Goal: Information Seeking & Learning: Check status

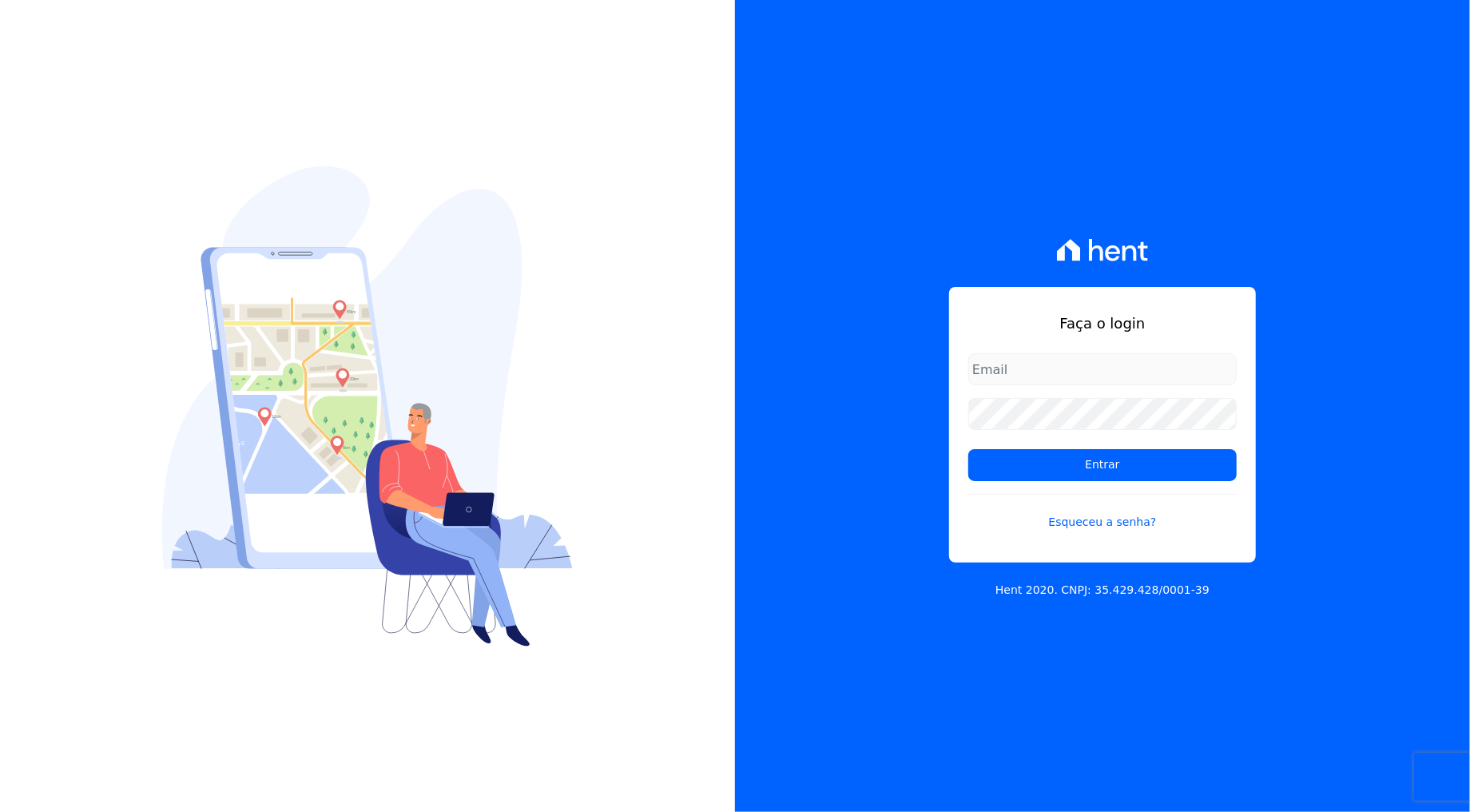
type input "[PERSON_NAME][EMAIL_ADDRESS][PERSON_NAME][DOMAIN_NAME]"
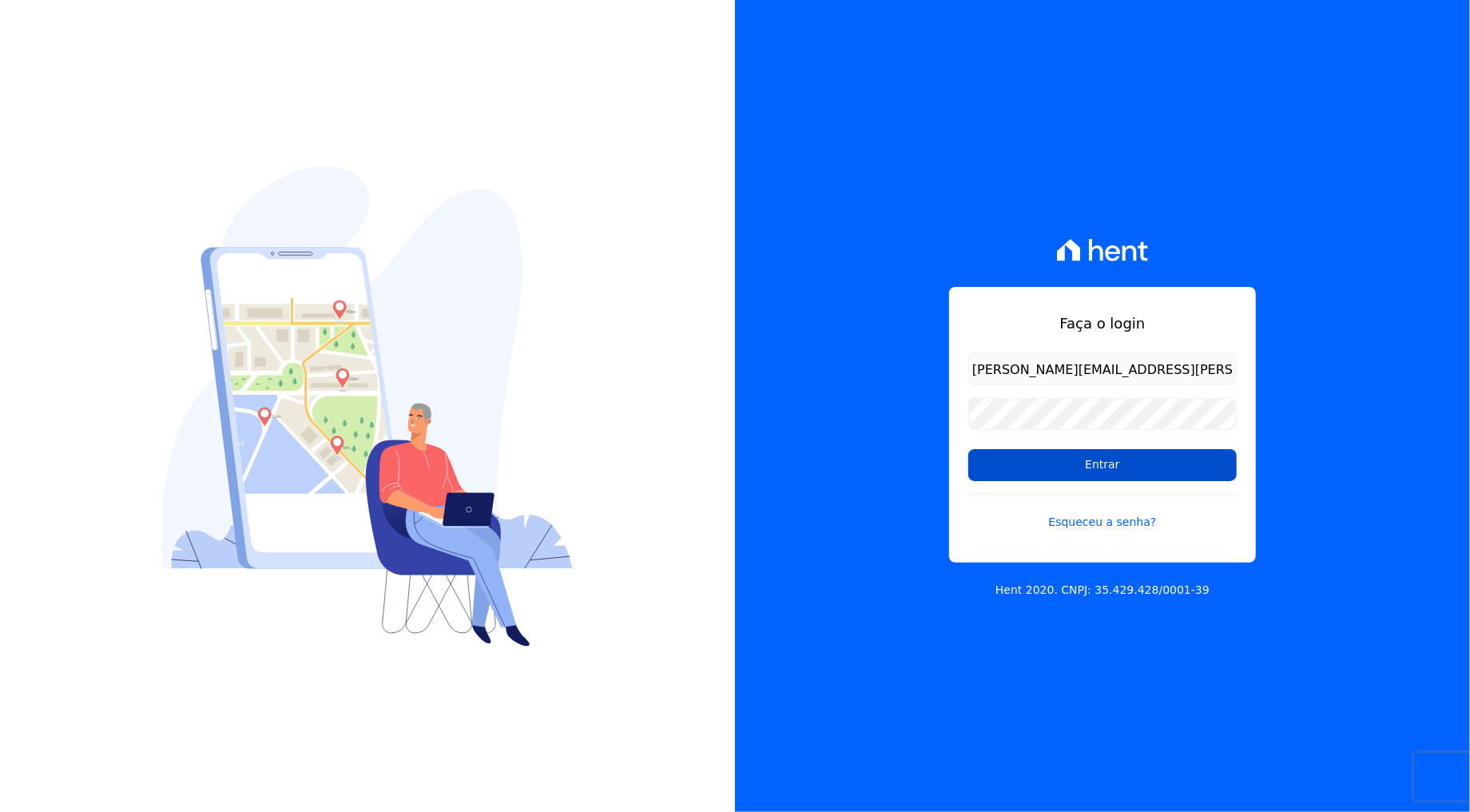
click at [1111, 465] on input "Entrar" at bounding box center [1102, 465] width 269 height 32
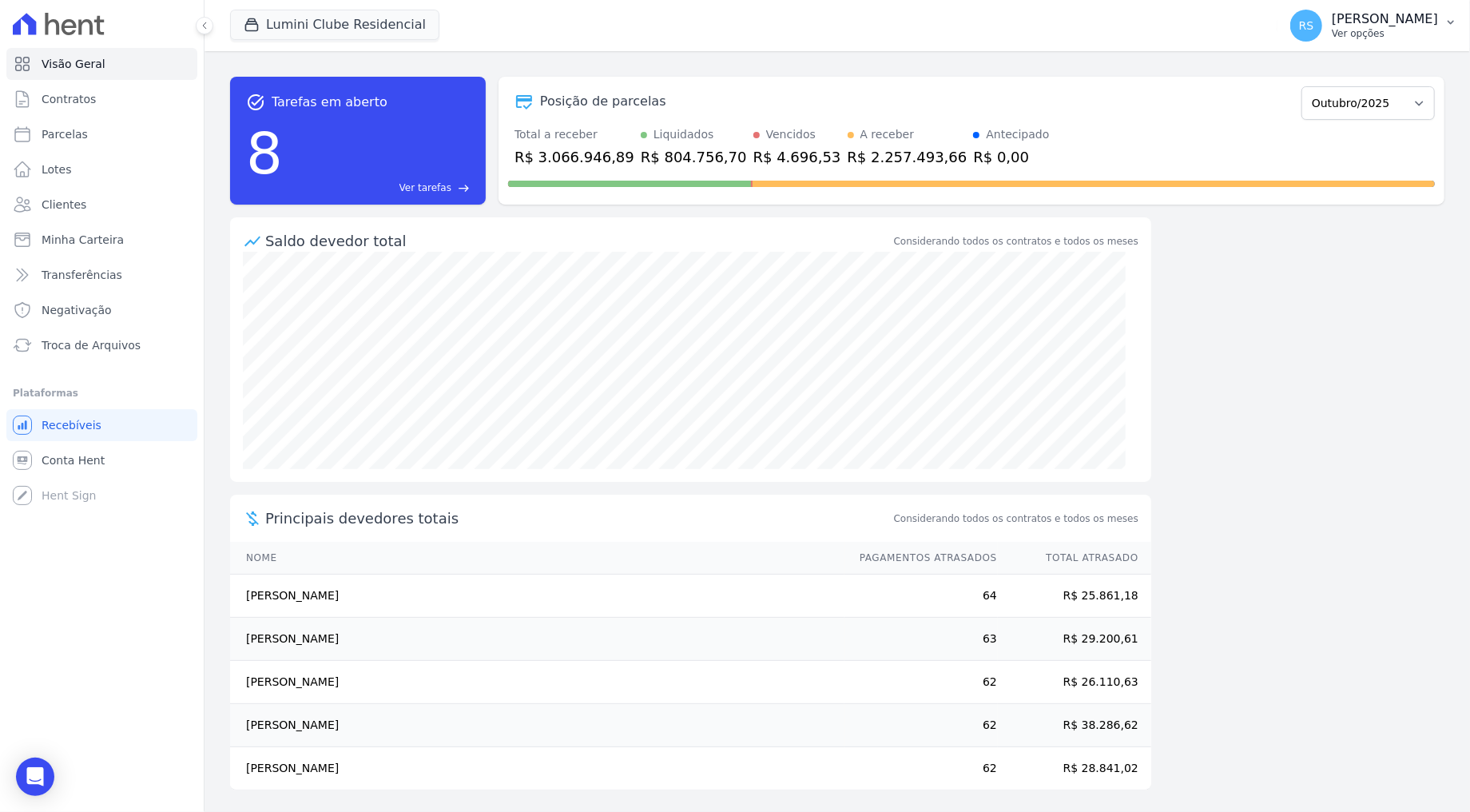
click at [1414, 15] on p "[PERSON_NAME]" at bounding box center [1385, 19] width 106 height 16
click at [1363, 117] on link "Faturas" at bounding box center [1367, 105] width 204 height 29
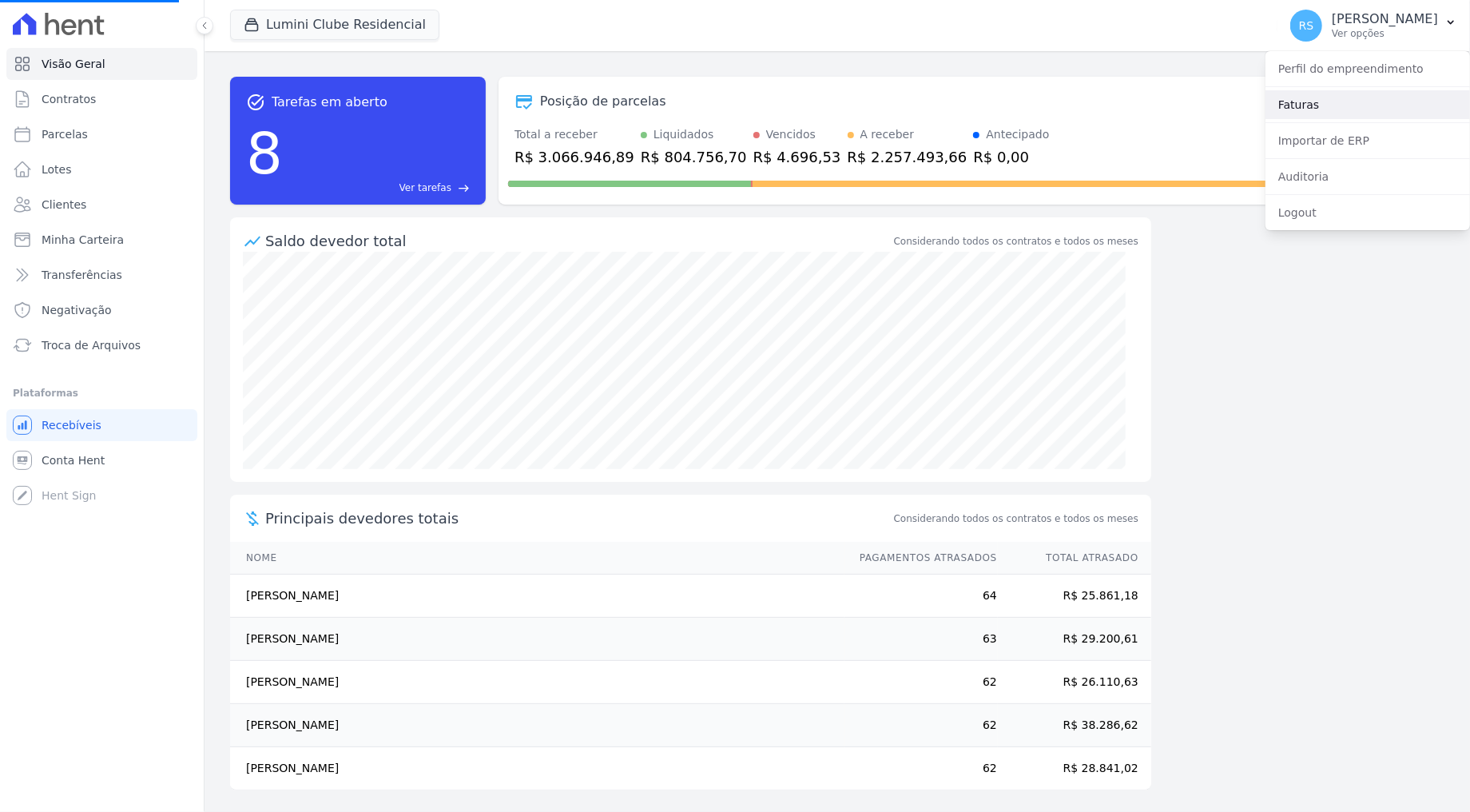
click at [1300, 111] on link "Faturas" at bounding box center [1367, 105] width 204 height 29
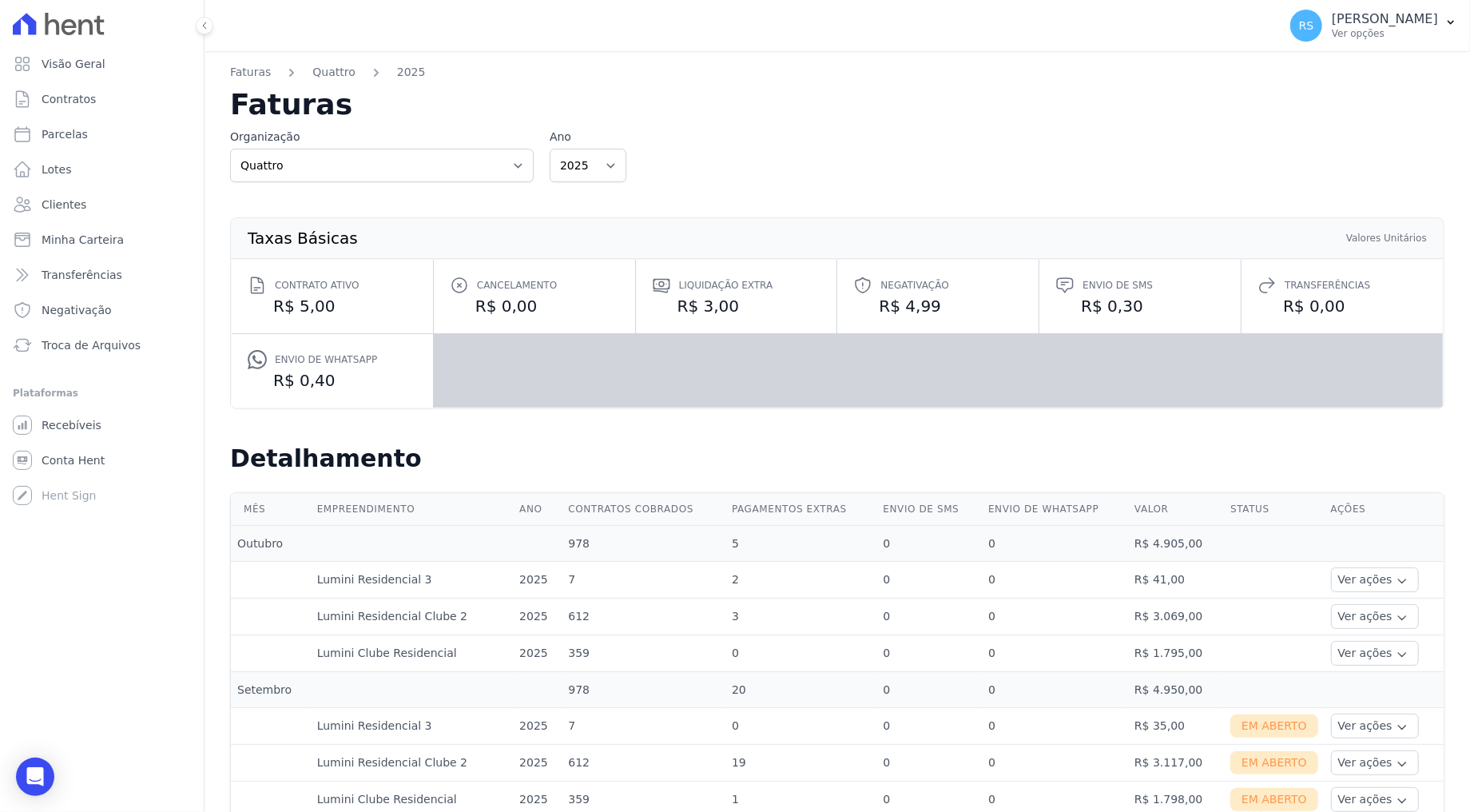
scroll to position [355, 0]
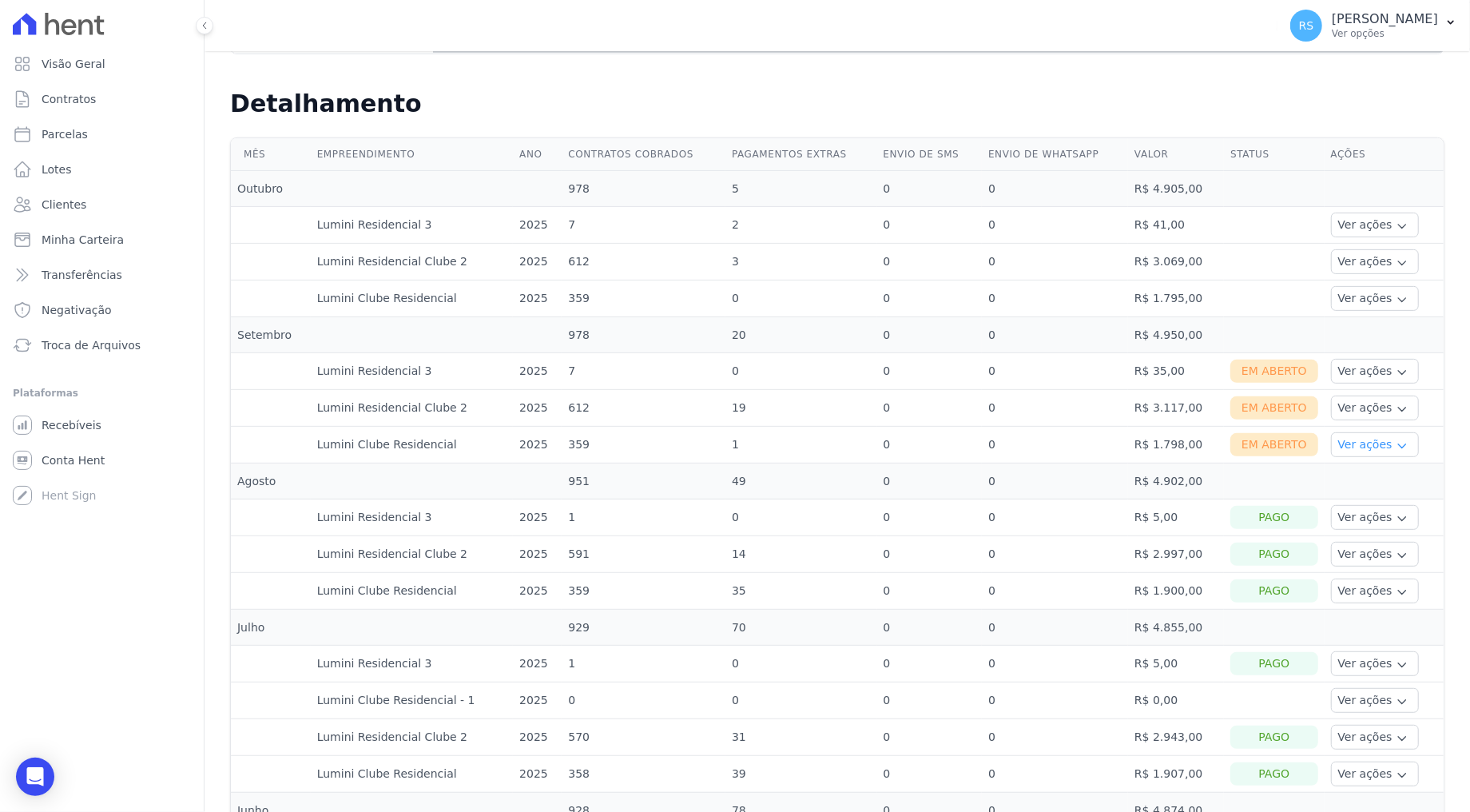
click at [1396, 444] on icon "button" at bounding box center [1403, 446] width 13 height 13
click at [1364, 415] on button "Ver ações" at bounding box center [1375, 408] width 88 height 24
click at [1345, 374] on button "Ver ações" at bounding box center [1375, 371] width 88 height 24
click at [1372, 377] on button "Ver ações" at bounding box center [1375, 371] width 88 height 24
click at [1373, 365] on button "Ver ações" at bounding box center [1375, 371] width 88 height 24
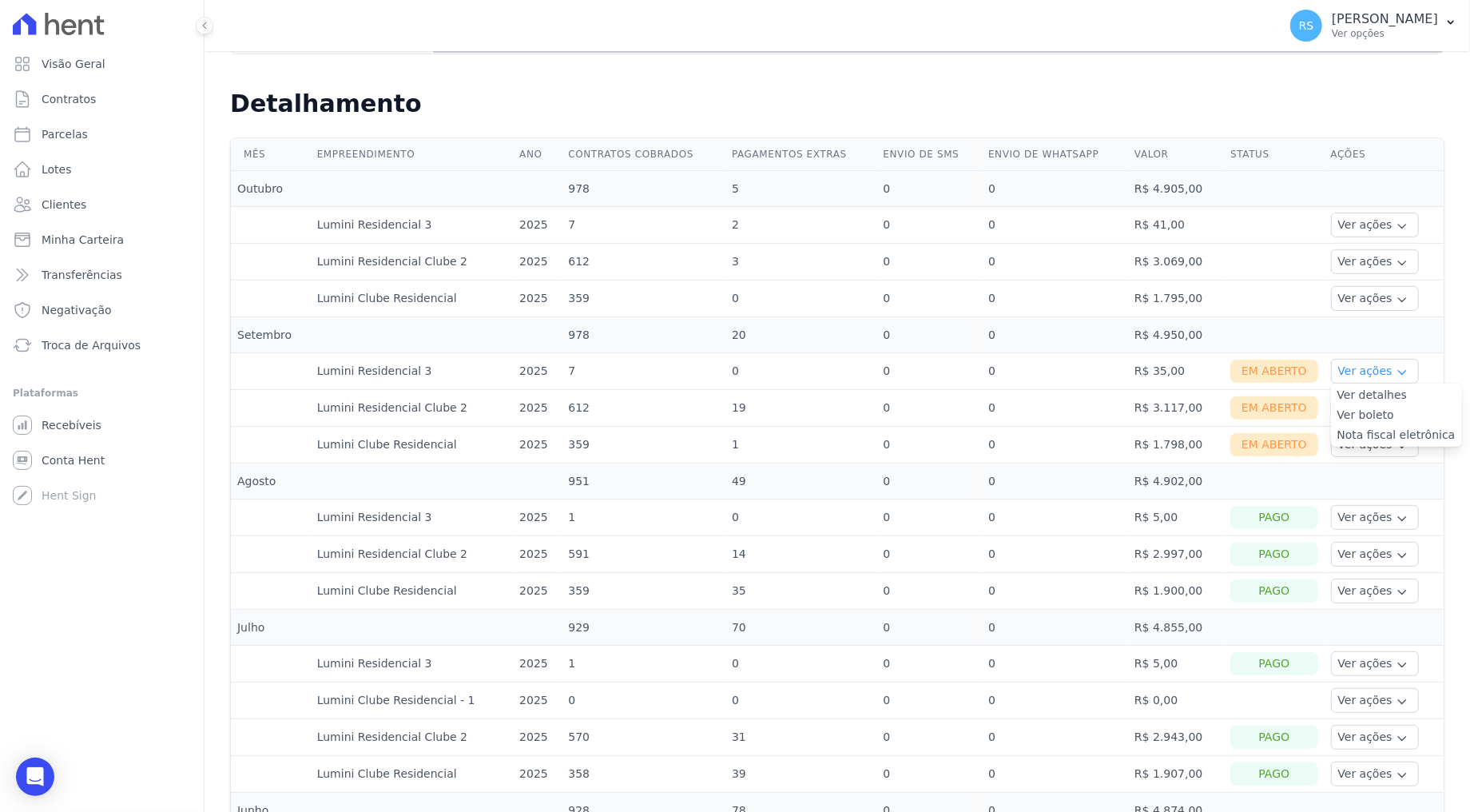
click at [1366, 368] on button "Ver ações" at bounding box center [1375, 371] width 88 height 24
click at [1367, 376] on button "Ver ações" at bounding box center [1375, 371] width 88 height 24
click at [68, 134] on span "Parcelas" at bounding box center [64, 134] width 46 height 16
select select
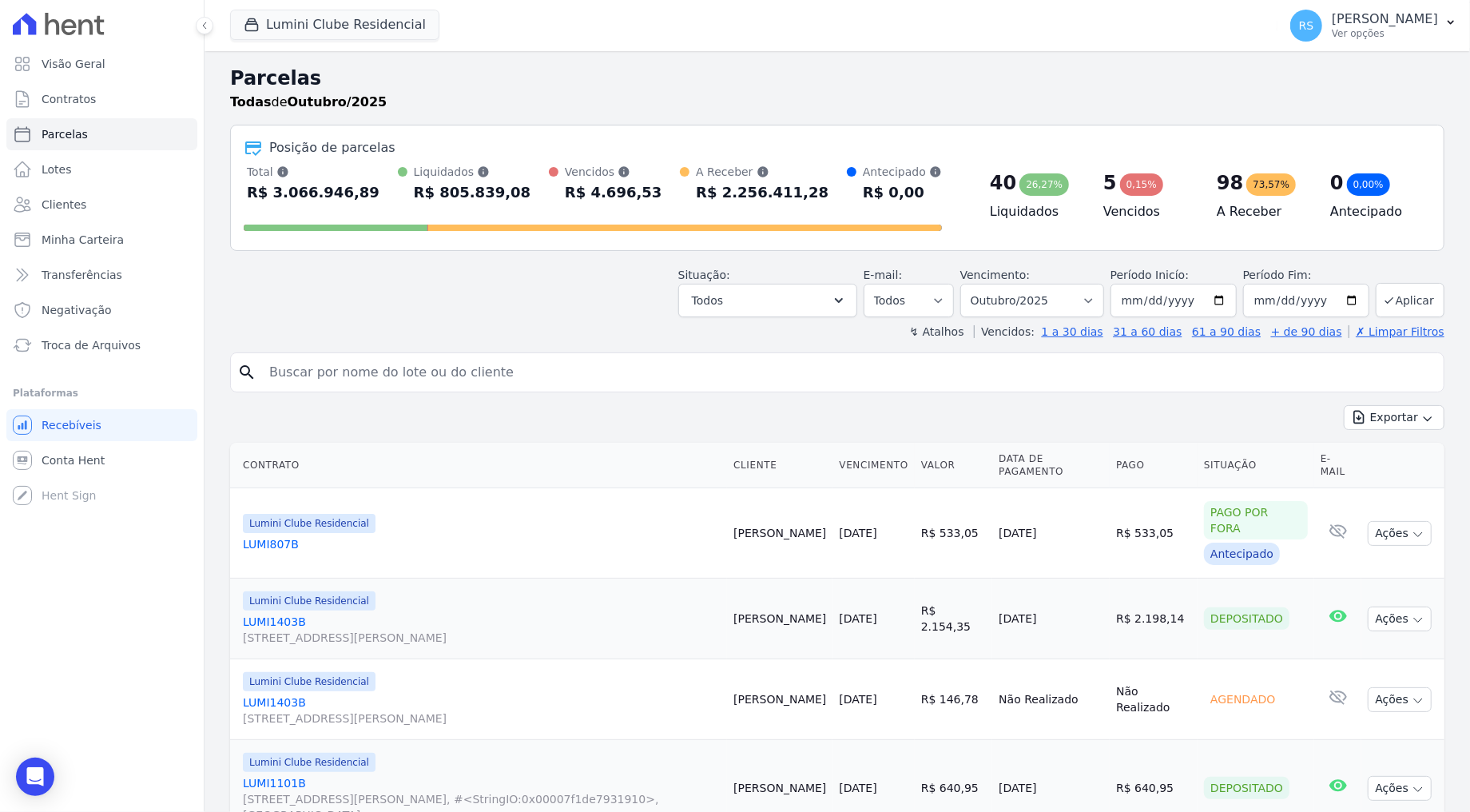
click at [468, 383] on input "search" at bounding box center [849, 372] width 1178 height 32
type input "luiz paulo"
select select
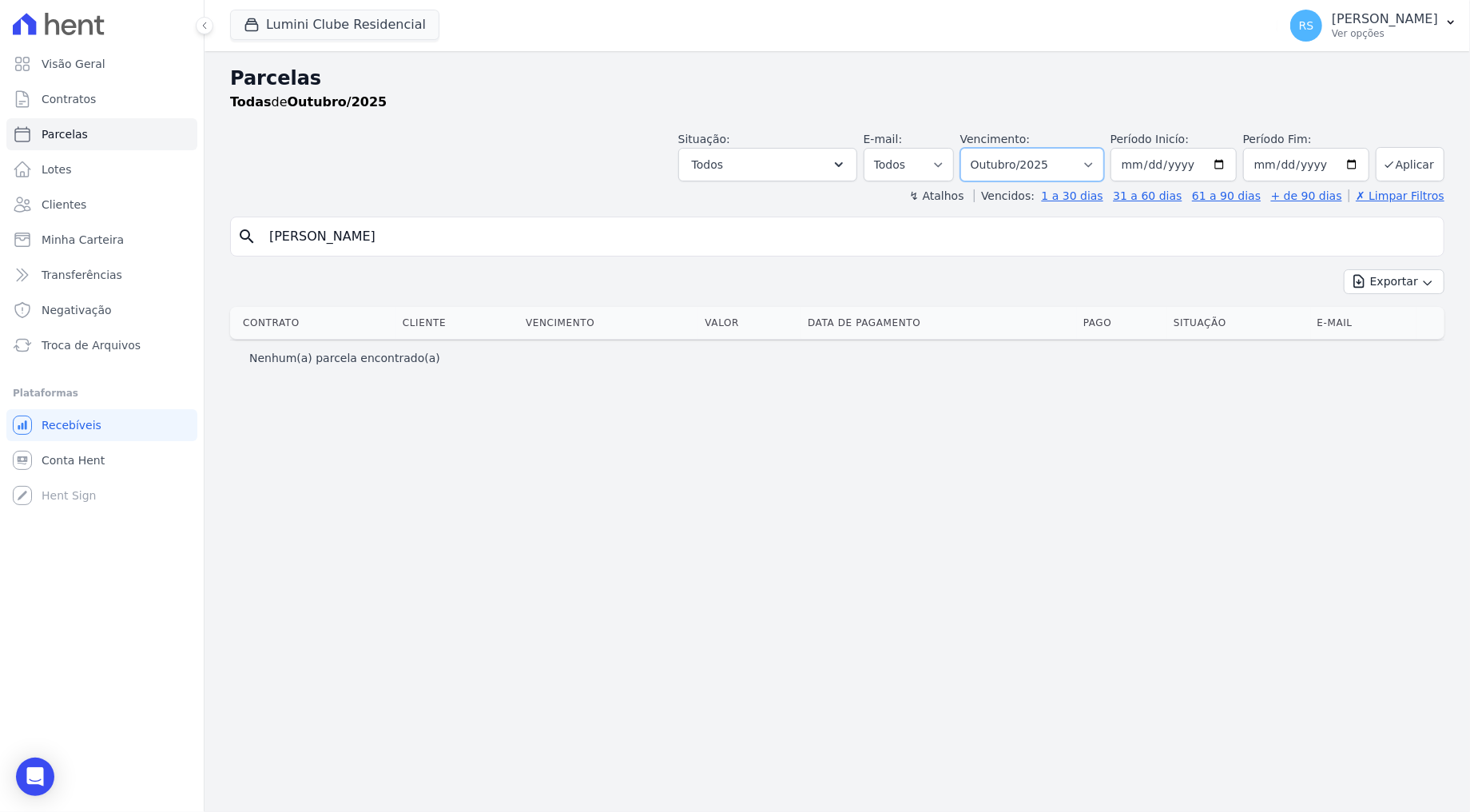
click at [1104, 158] on select "Filtrar por período ──────── Todos os meses Dezembro/2021 Janeiro/2022 Fevereir…" at bounding box center [1032, 165] width 144 height 34
select select "09/2025"
click at [983, 148] on select "Filtrar por período ──────── Todos os meses Dezembro/2021 Janeiro/2022 Fevereir…" at bounding box center [1032, 165] width 144 height 34
select select
click at [335, 24] on button "Lumini Clube Residencial" at bounding box center [335, 24] width 209 height 30
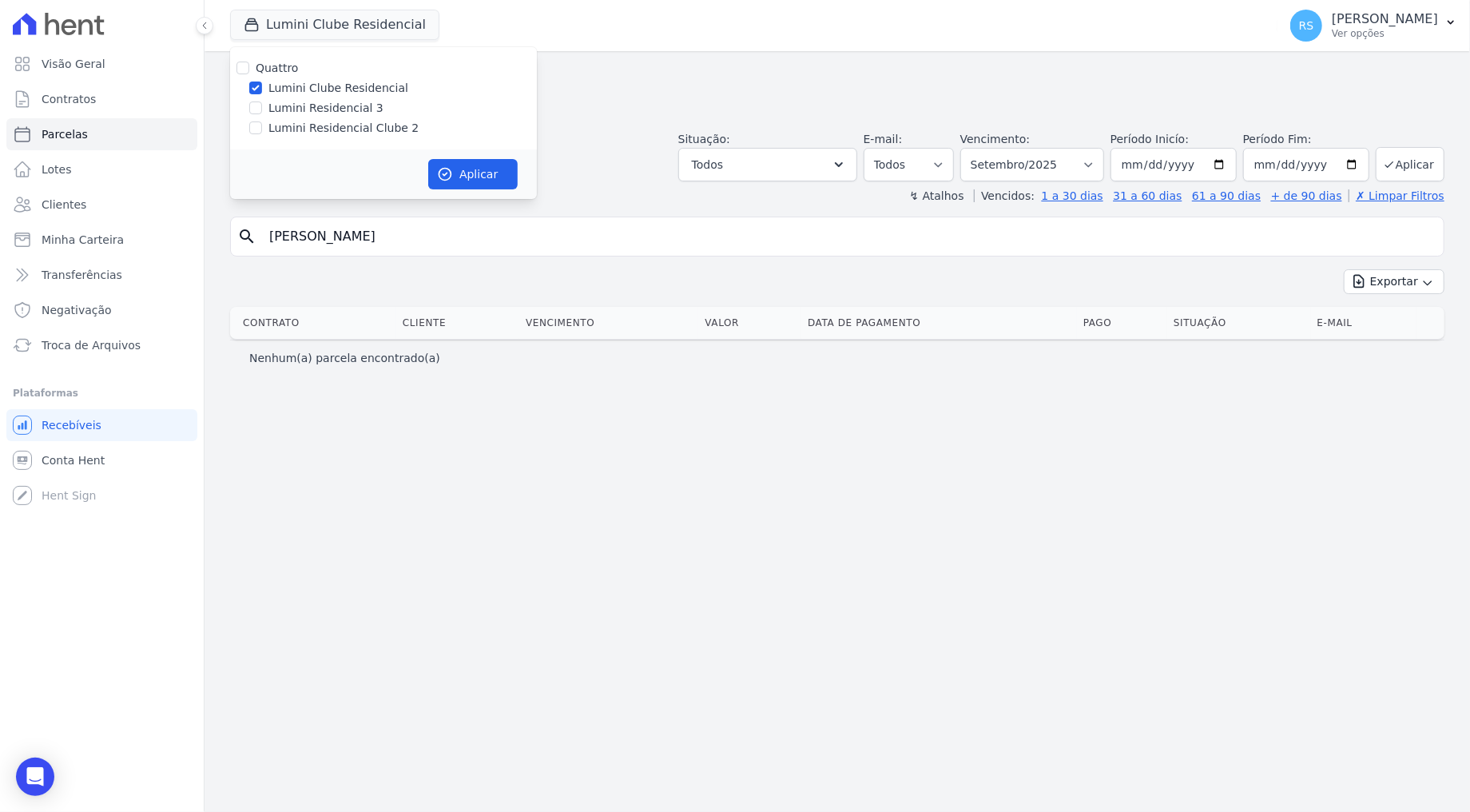
click at [336, 124] on label "Lumini Residencial Clube 2" at bounding box center [343, 128] width 150 height 17
click at [262, 124] on input "Lumini Residencial Clube 2" at bounding box center [256, 128] width 13 height 13
checkbox input "true"
click at [334, 82] on label "Lumini Clube Residencial" at bounding box center [338, 89] width 139 height 17
click at [262, 82] on input "Lumini Clube Residencial" at bounding box center [256, 89] width 13 height 13
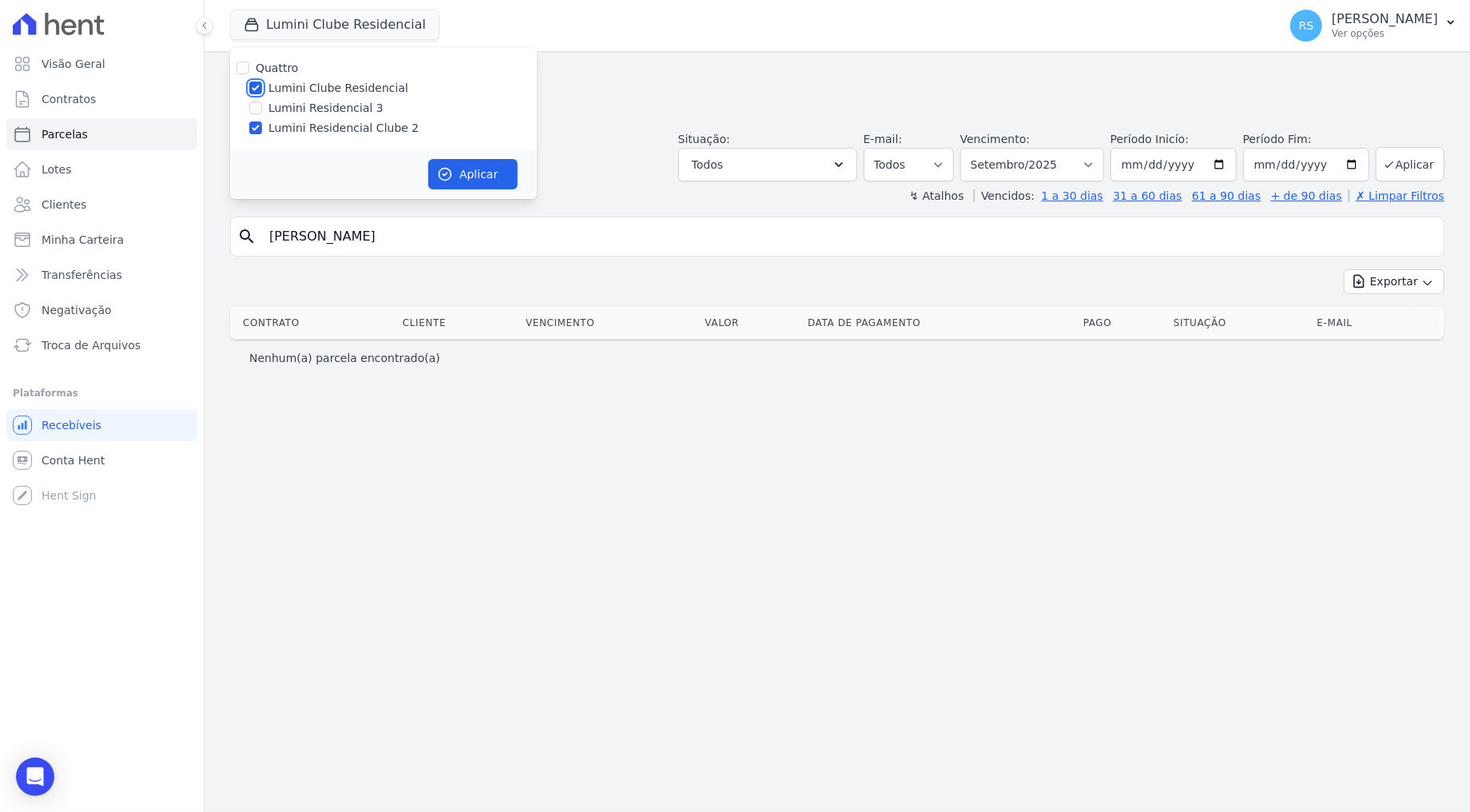
checkbox input "false"
click at [455, 167] on button "Aplicar" at bounding box center [473, 174] width 90 height 30
select select
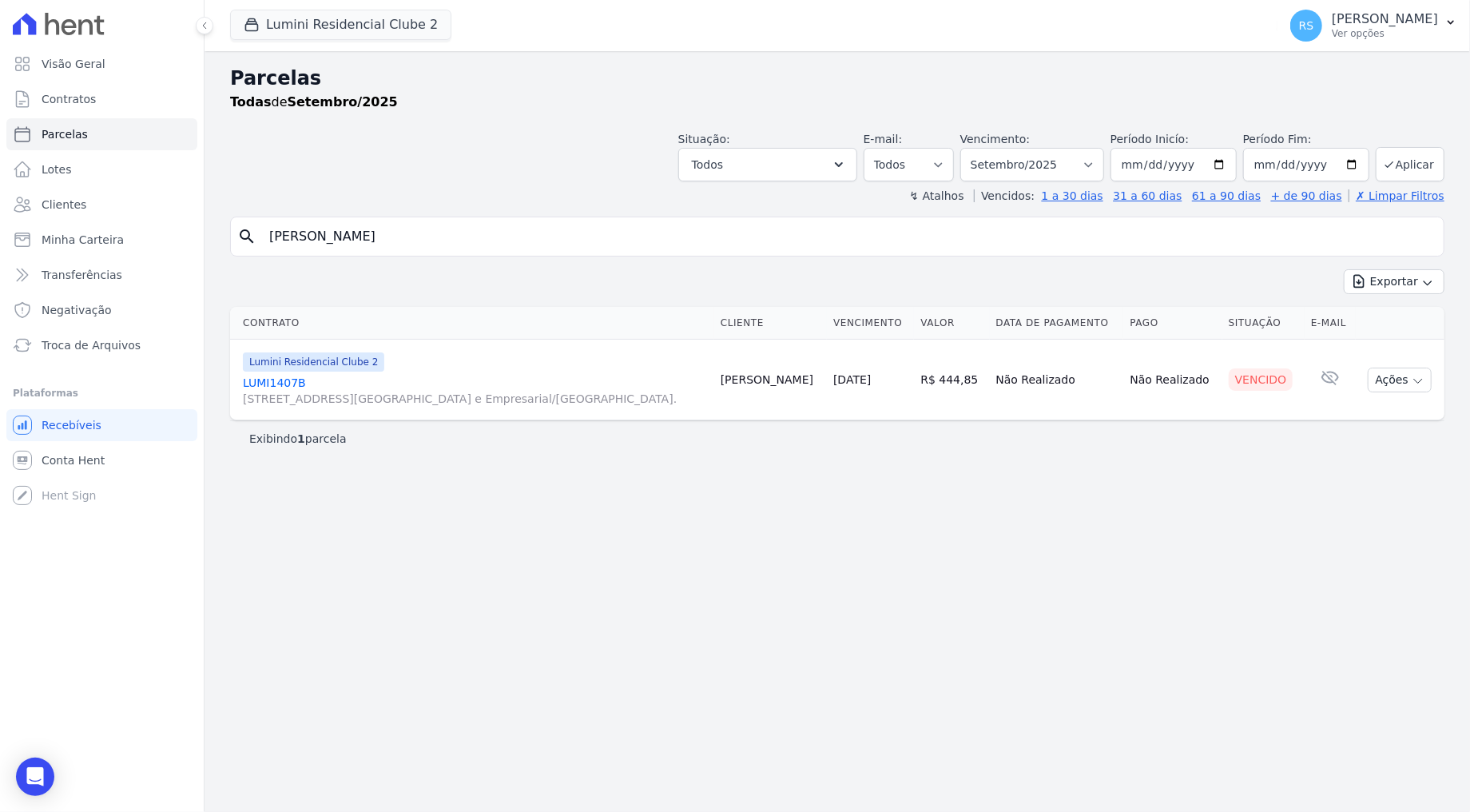
click at [271, 383] on link "LUMI1407B Alameda Rio Negro, 503, Sala 207, Alphaville Centro Industrial e Empr…" at bounding box center [476, 391] width 466 height 32
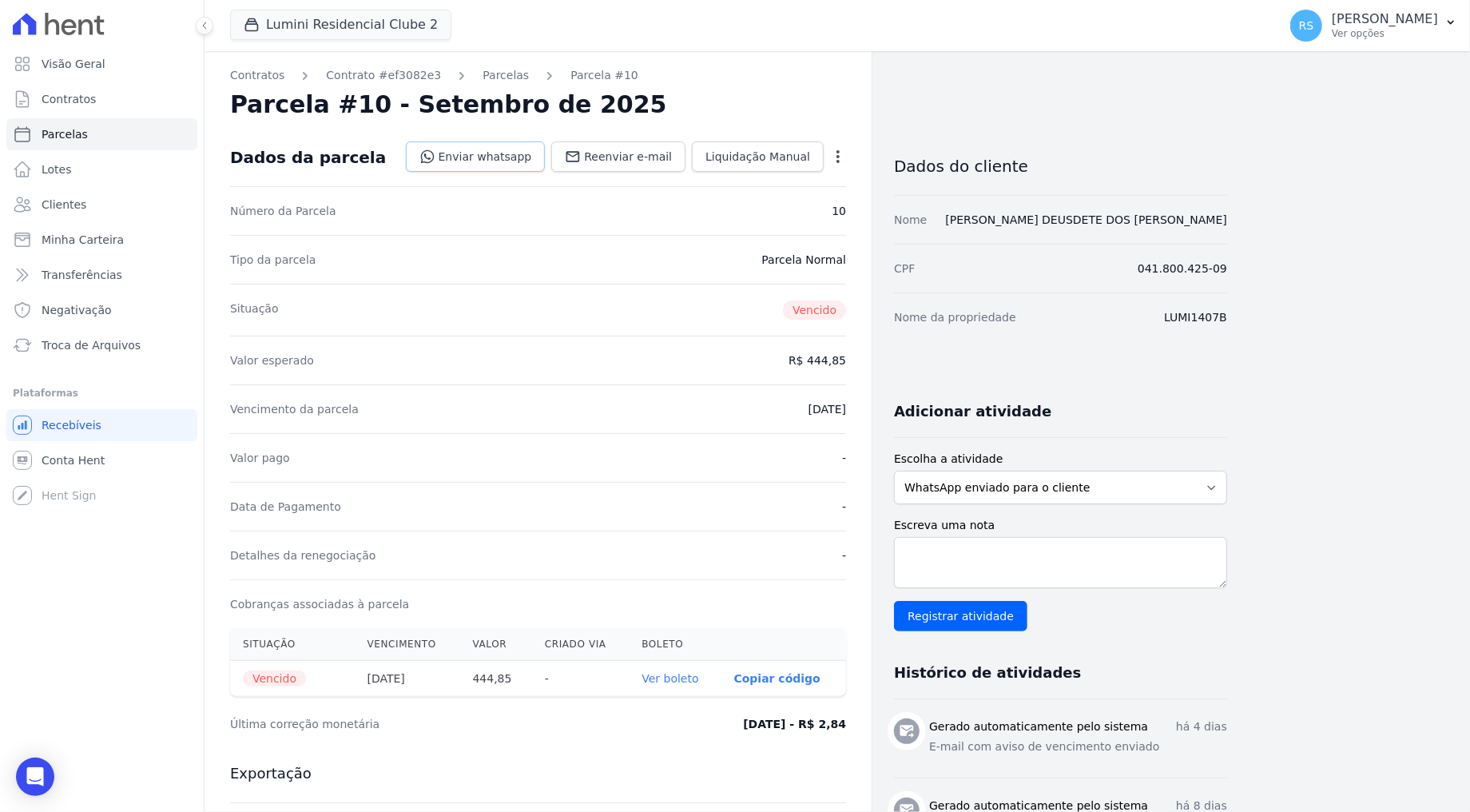
click at [484, 160] on link "Enviar whatsapp" at bounding box center [476, 156] width 139 height 30
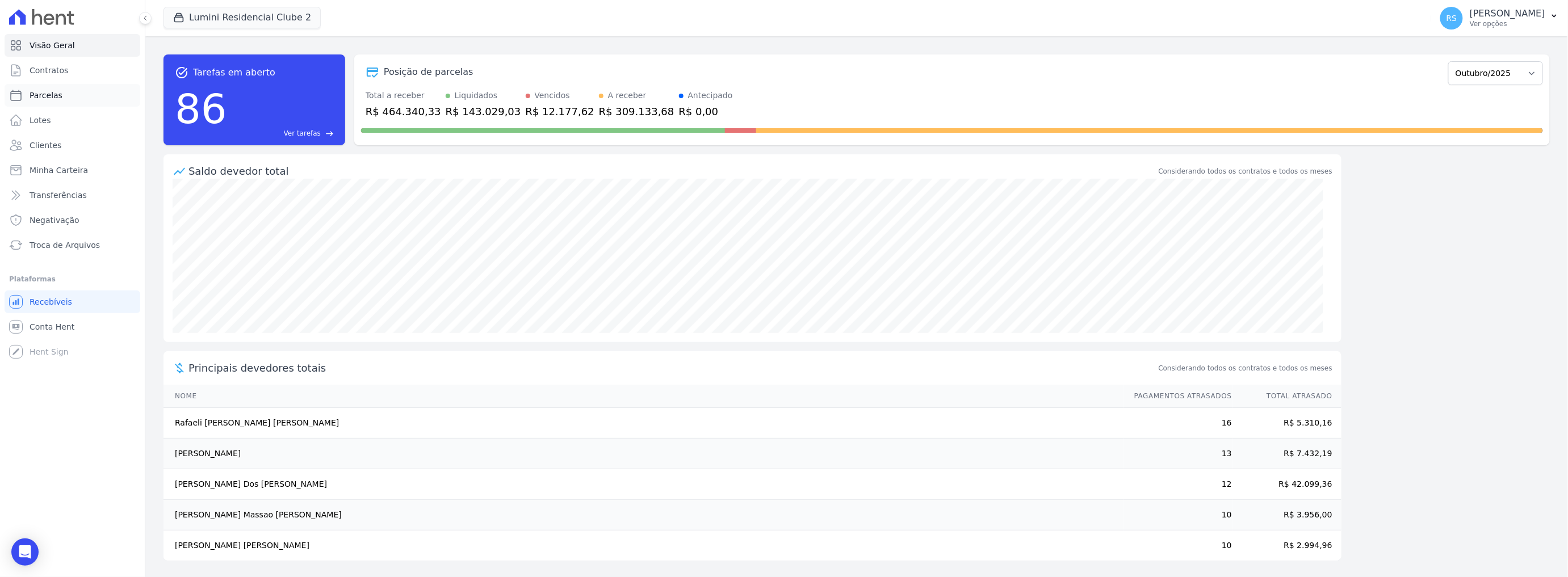
click at [57, 99] on span "Parcelas" at bounding box center [46, 95] width 33 height 11
select select
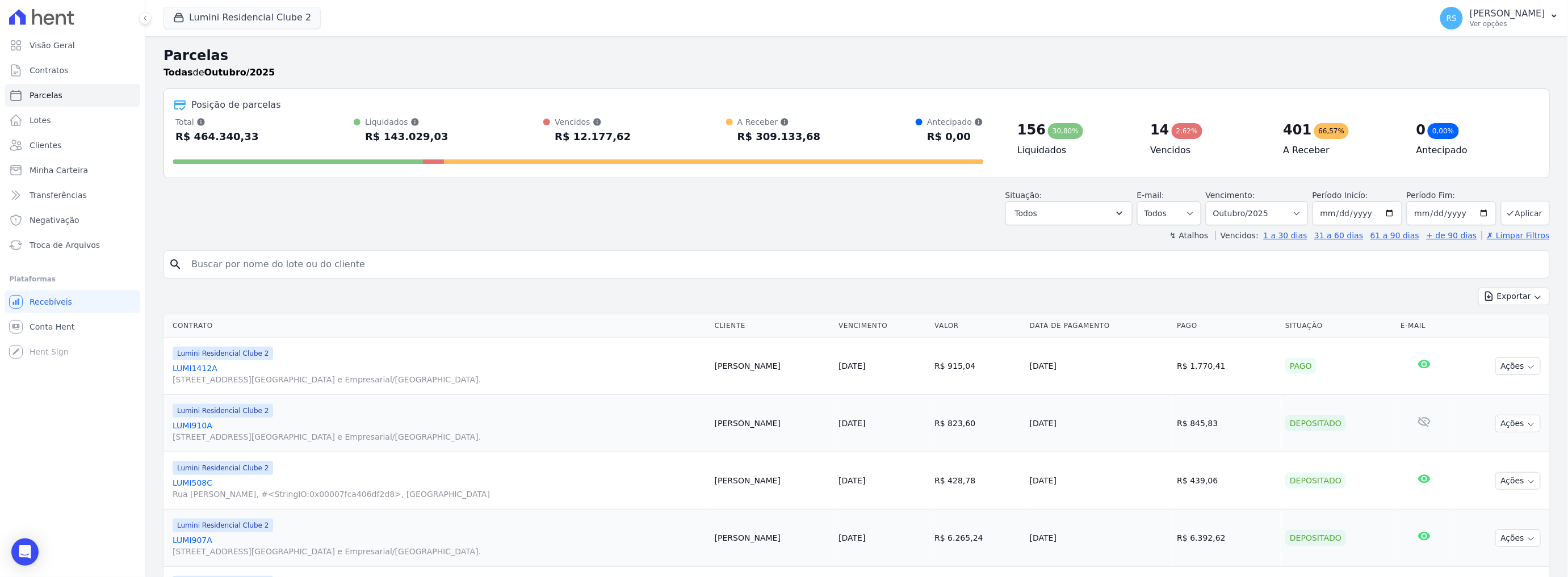
click at [293, 273] on input "search" at bounding box center [865, 264] width 1360 height 23
drag, startPoint x: 402, startPoint y: 265, endPoint x: 290, endPoint y: 256, distance: 112.4
click at [402, 265] on input "search" at bounding box center [865, 264] width 1360 height 23
click at [310, 268] on input "search" at bounding box center [865, 264] width 1360 height 23
type input "joão victor"
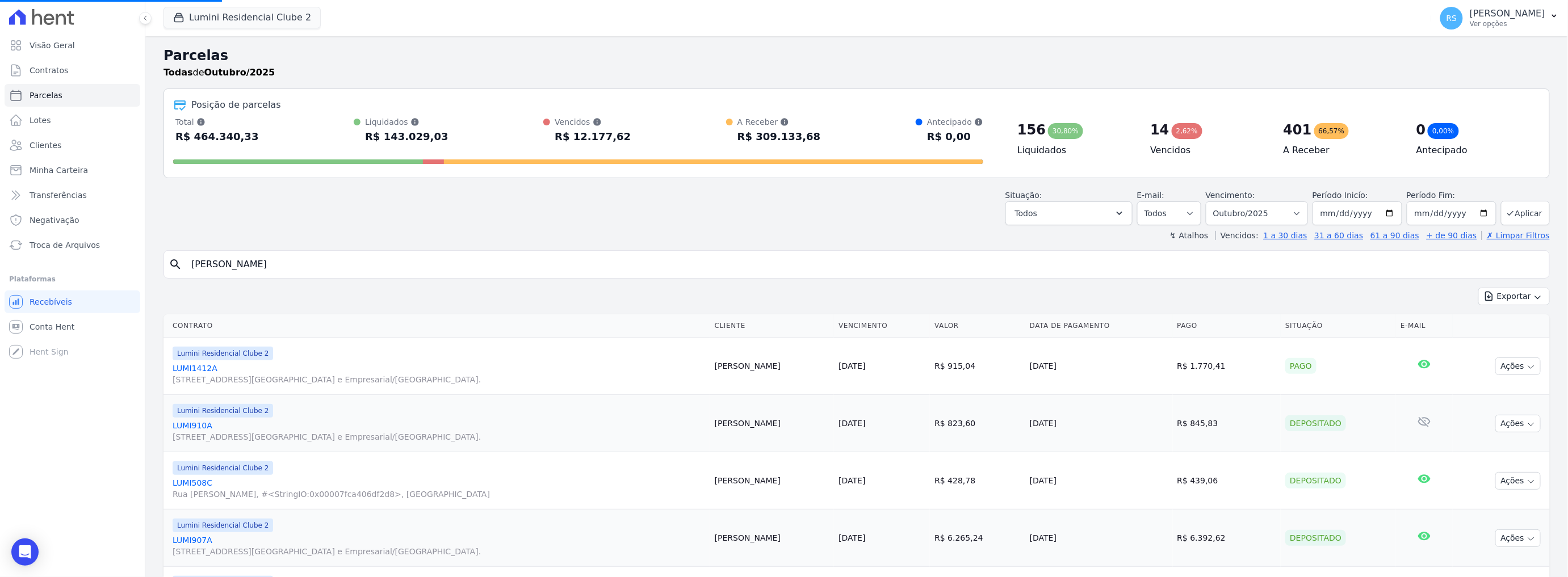
click at [313, 264] on input "joão victor" at bounding box center [865, 264] width 1360 height 23
select select
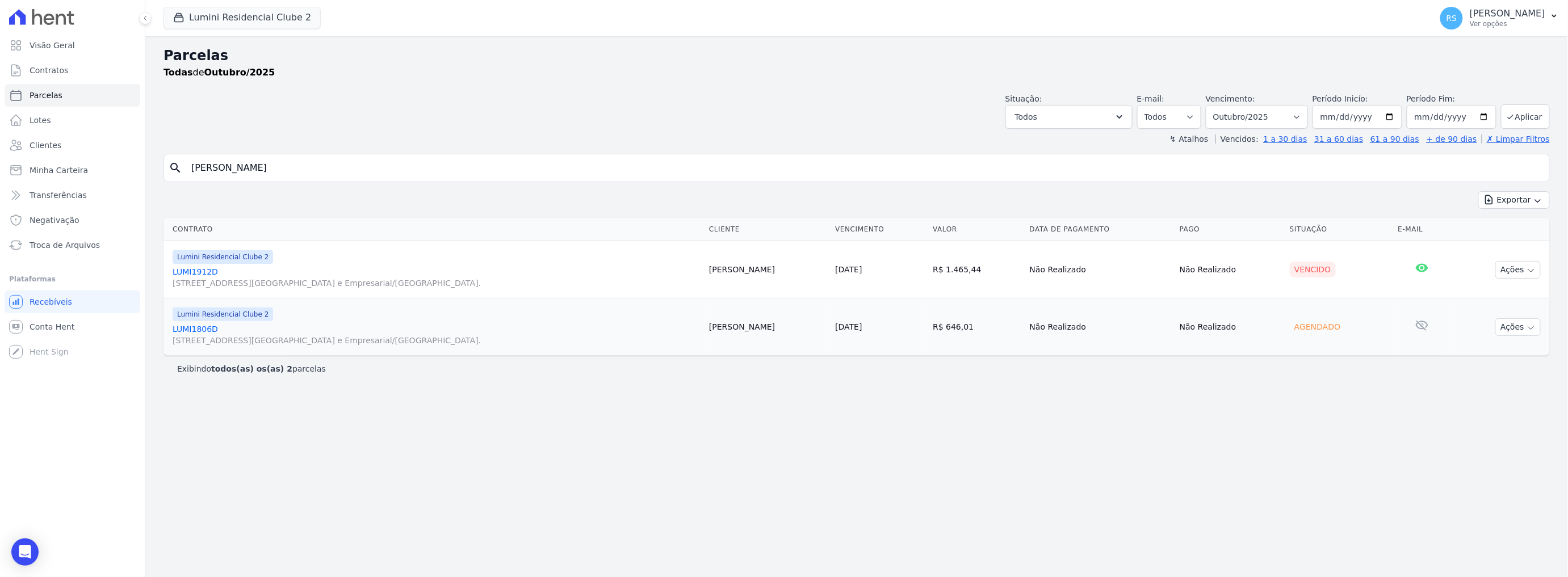
click at [262, 159] on input "joão victor" at bounding box center [865, 168] width 1360 height 23
type input "joão victor nunes"
select select
click at [203, 274] on link "LUMI1912D Alameda Rio Negro, 503, Sala 207, Alphaville Centro Industrial e Empr…" at bounding box center [439, 278] width 534 height 23
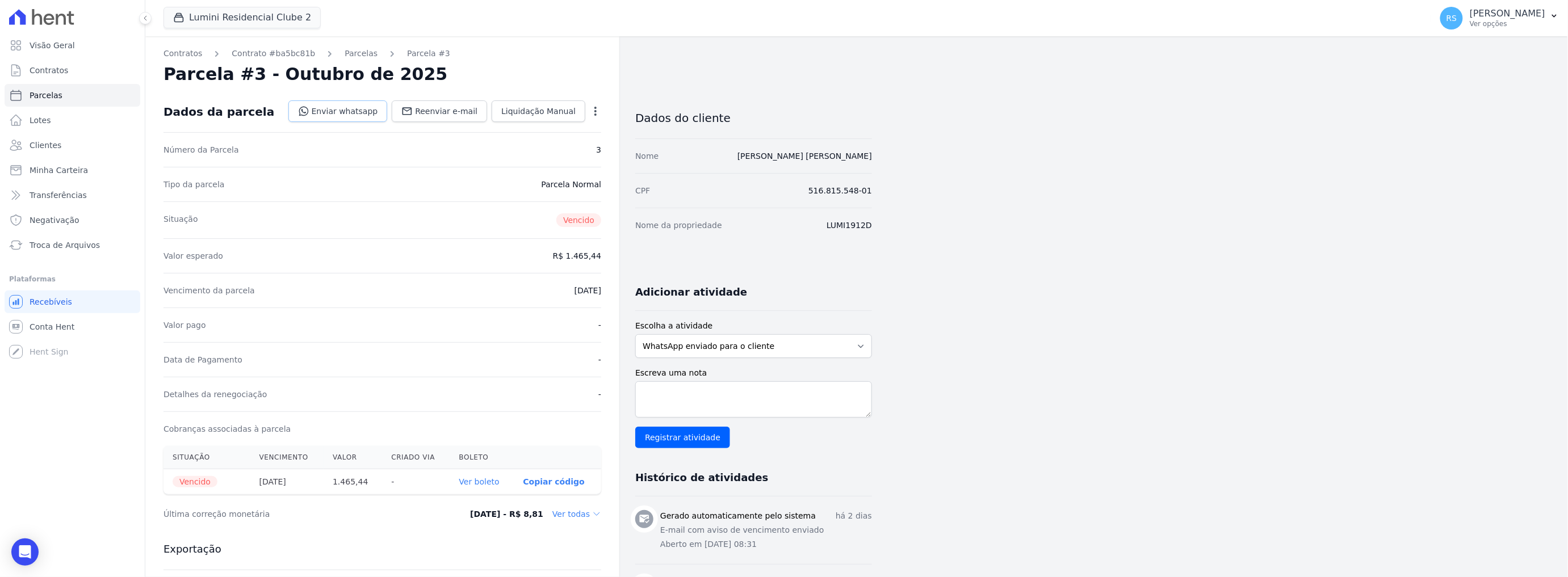
click at [309, 107] on icon at bounding box center [303, 111] width 11 height 11
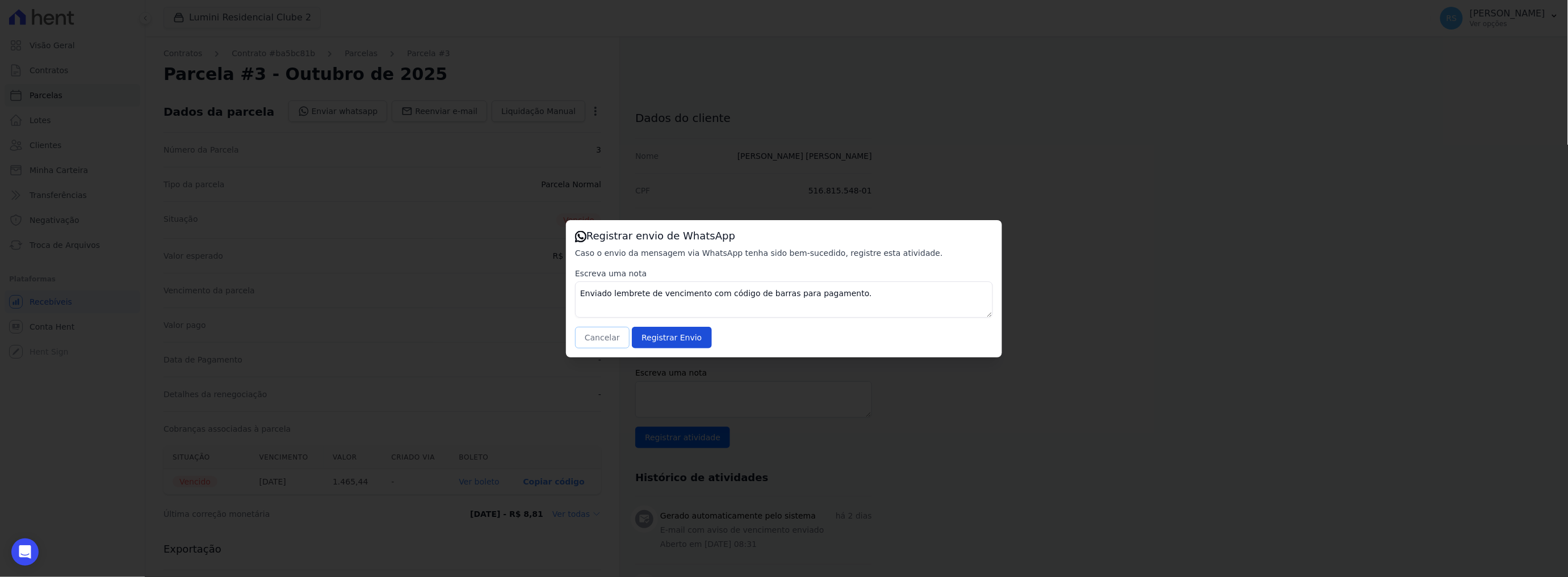
click at [601, 335] on button "Cancelar" at bounding box center [602, 337] width 54 height 21
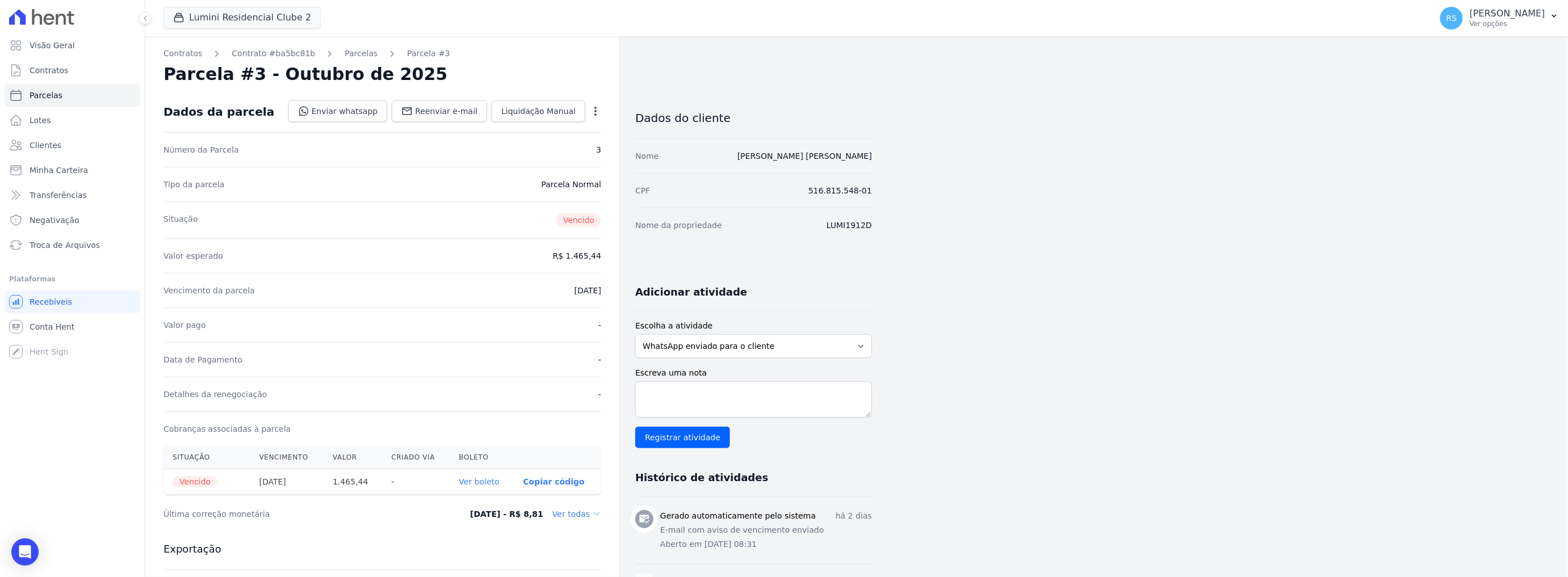
select select
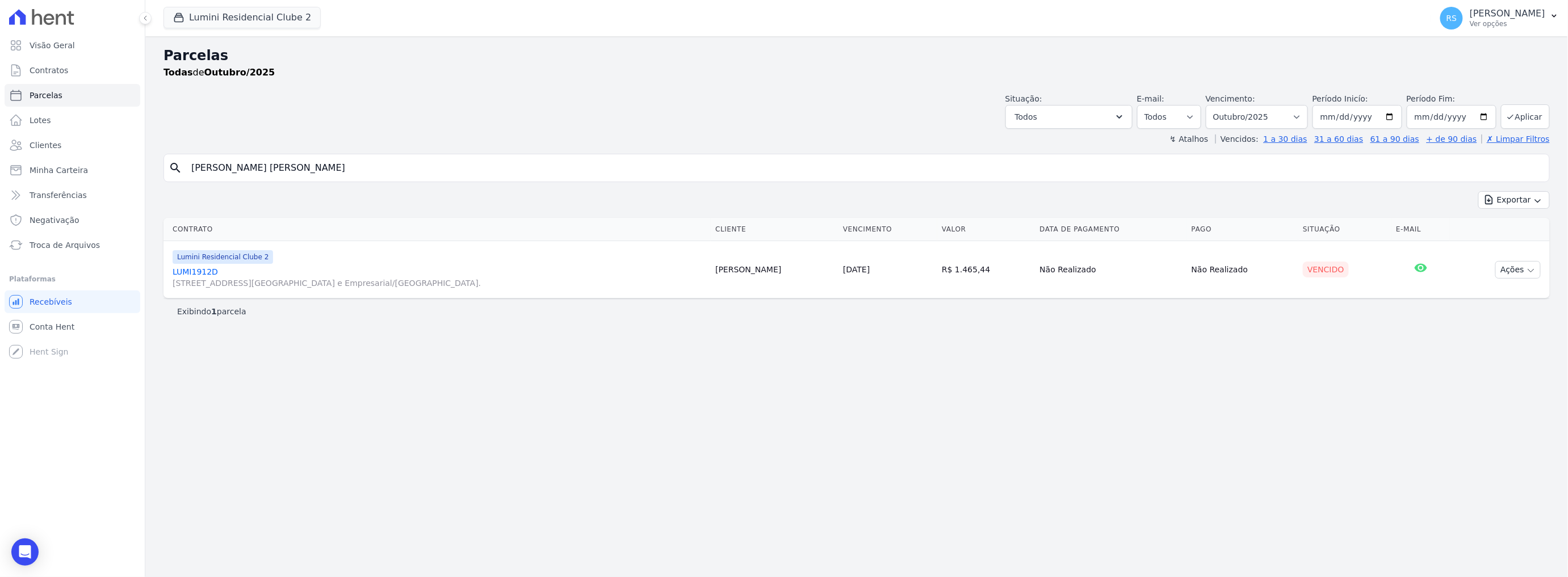
click at [267, 173] on input "joão victor nunes" at bounding box center [865, 168] width 1360 height 23
click at [1304, 118] on select "Filtrar por período ──────── Todos os meses Março/2024 Abril/2024 Maio/2024 Jun…" at bounding box center [1257, 117] width 102 height 24
select select "09/2025"
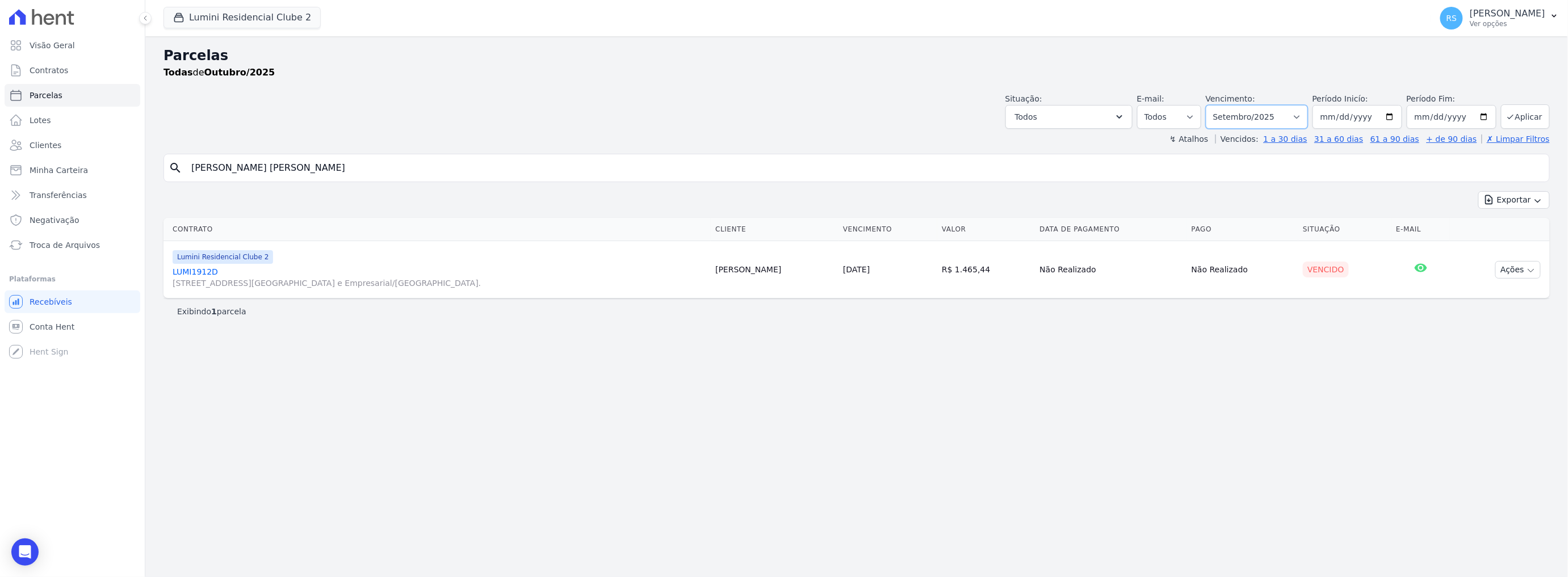
click at [1223, 105] on select "Filtrar por período ──────── Todos os meses Março/2024 Abril/2024 Maio/2024 Jun…" at bounding box center [1257, 117] width 102 height 24
select select
click at [275, 172] on input "[PERSON_NAME] [PERSON_NAME]" at bounding box center [865, 168] width 1360 height 23
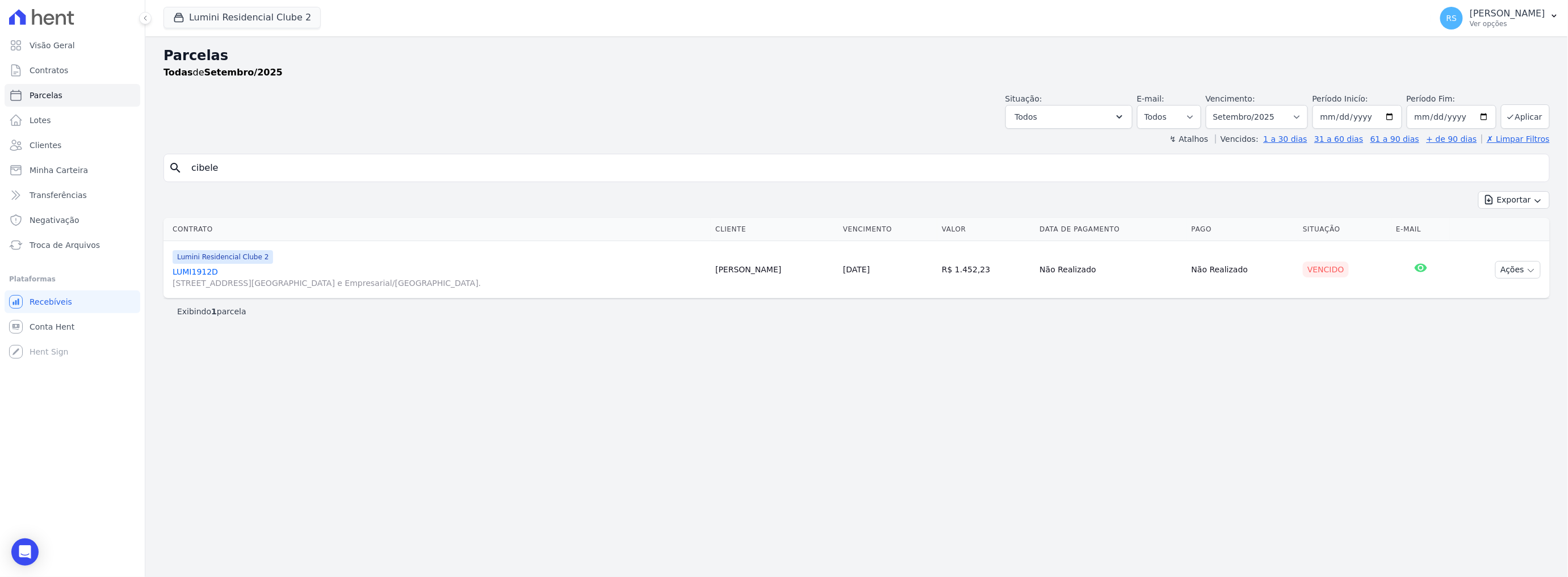
type input "cibele"
select select
click at [185, 268] on link "LUMI106A Alameda Rio Negro, 503, Sala 207, Alphaville Centro Industrial e Empre…" at bounding box center [439, 278] width 534 height 23
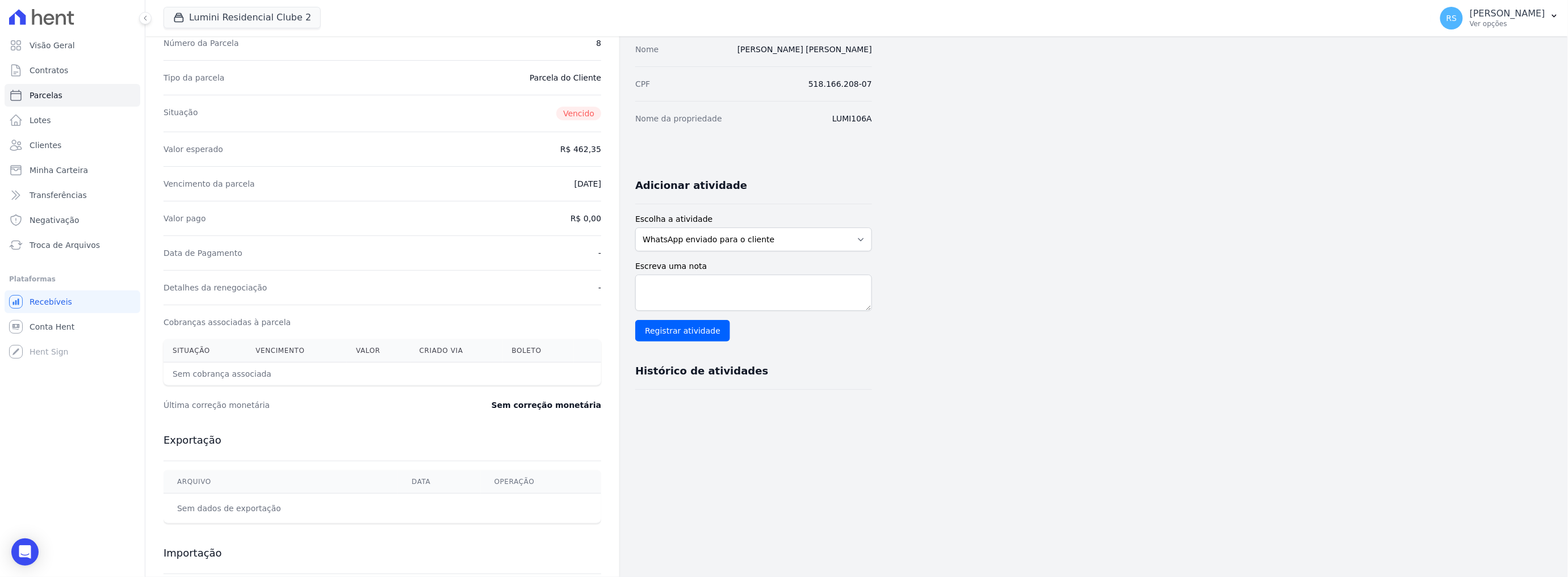
scroll to position [198, 0]
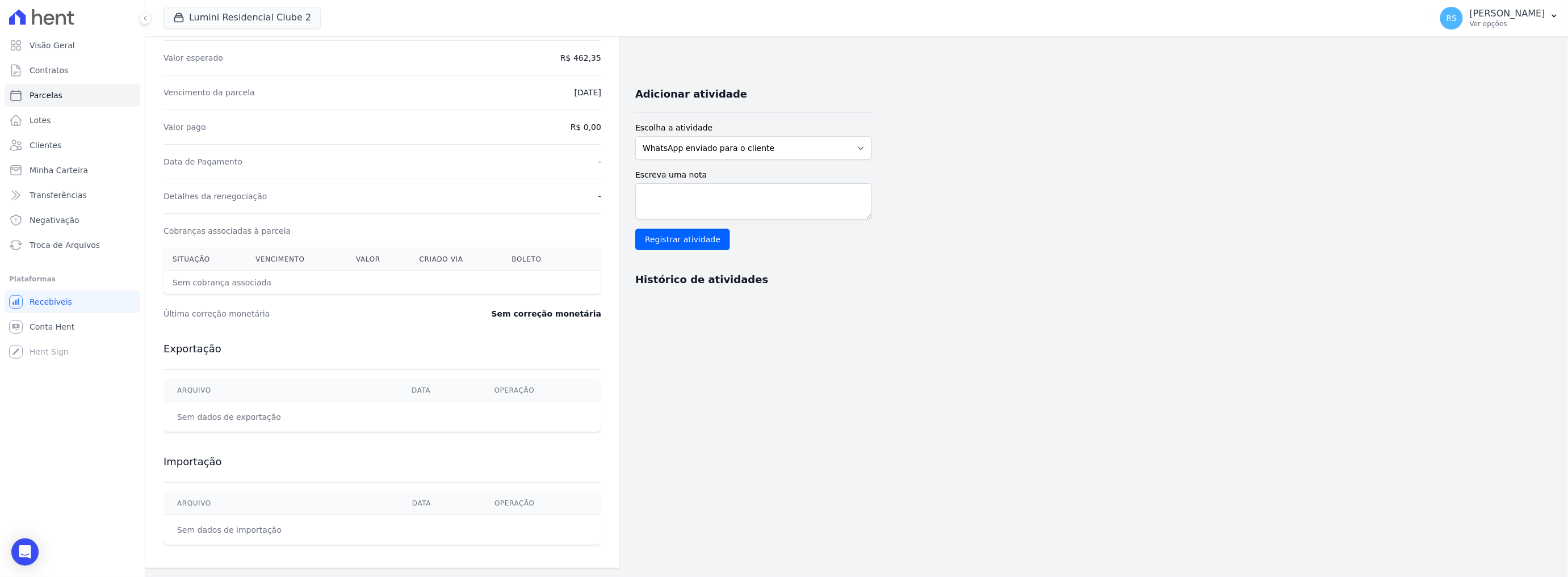
select select
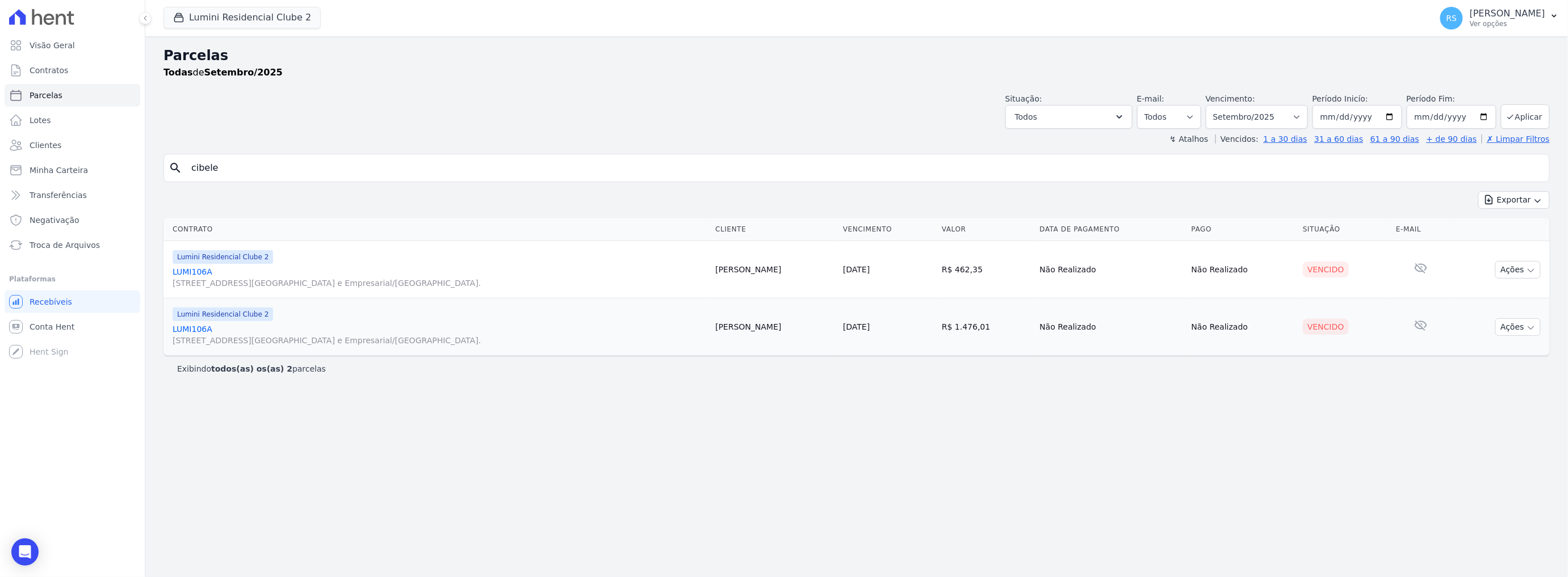
click at [195, 328] on link "LUMI106A Alameda Rio Negro, 503, Sala 207, Alphaville Centro Industrial e Empre…" at bounding box center [439, 335] width 534 height 23
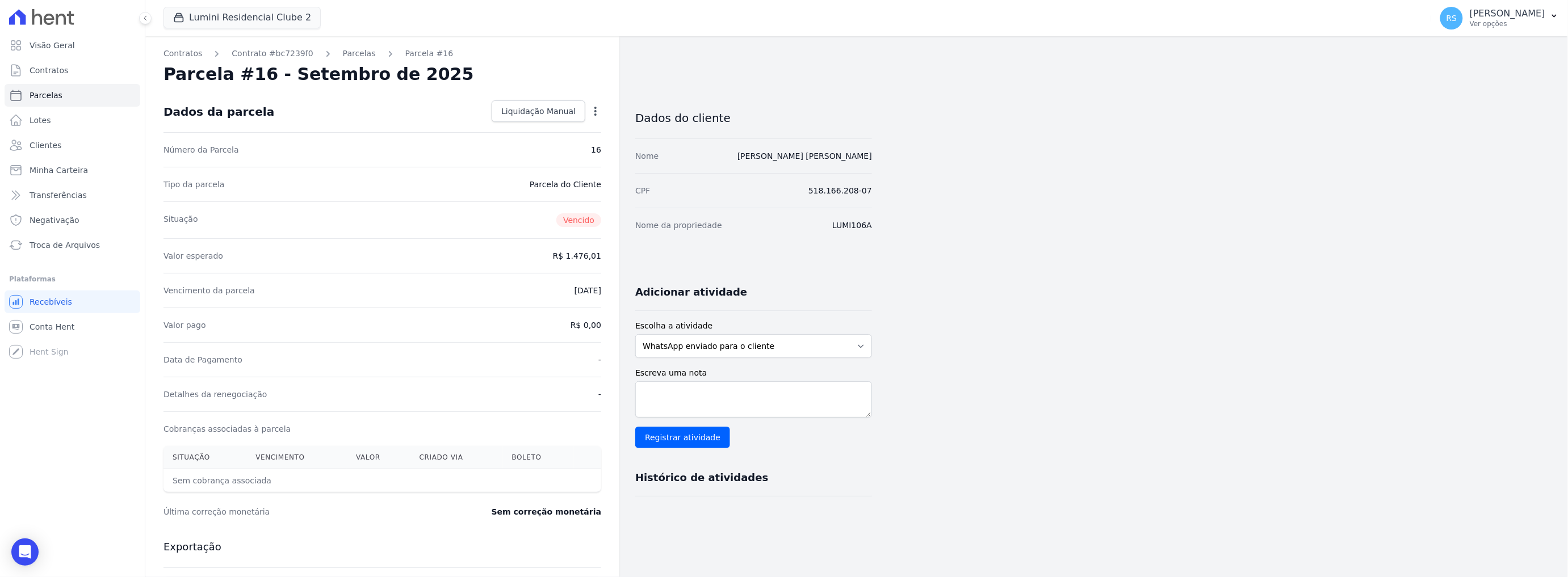
click at [1096, 350] on div "Contratos Contrato #bc7239f0 Parcelas Parcela #16 Parcela #16 - Setembro de 202…" at bounding box center [848, 401] width 1405 height 730
click at [854, 155] on link "[PERSON_NAME] [PERSON_NAME]" at bounding box center [805, 156] width 135 height 9
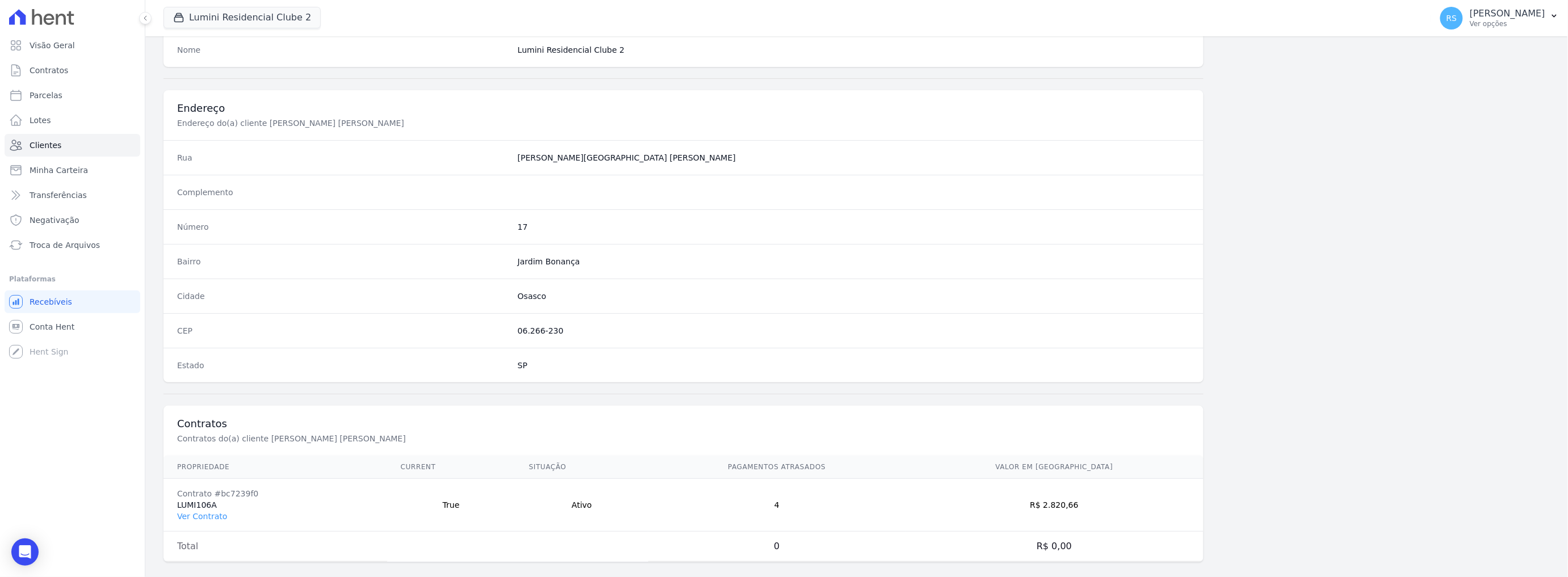
scroll to position [485, 0]
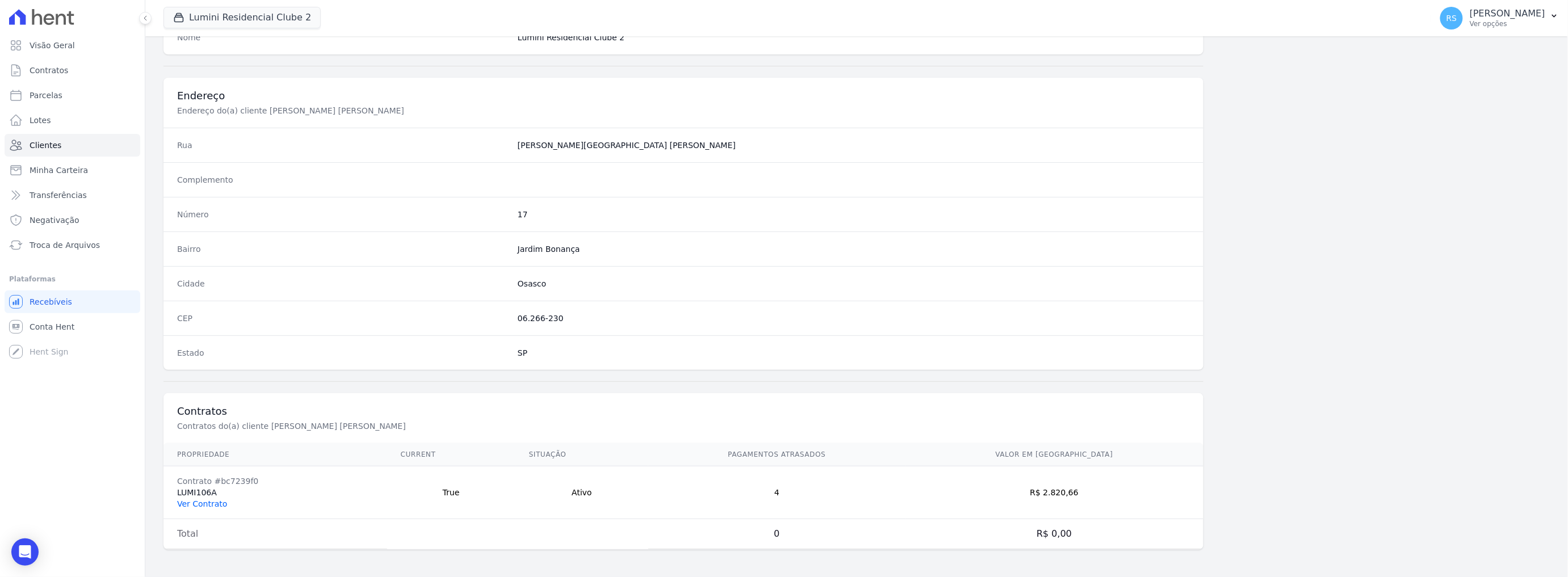
click at [195, 503] on link "Ver Contrato" at bounding box center [202, 504] width 50 height 9
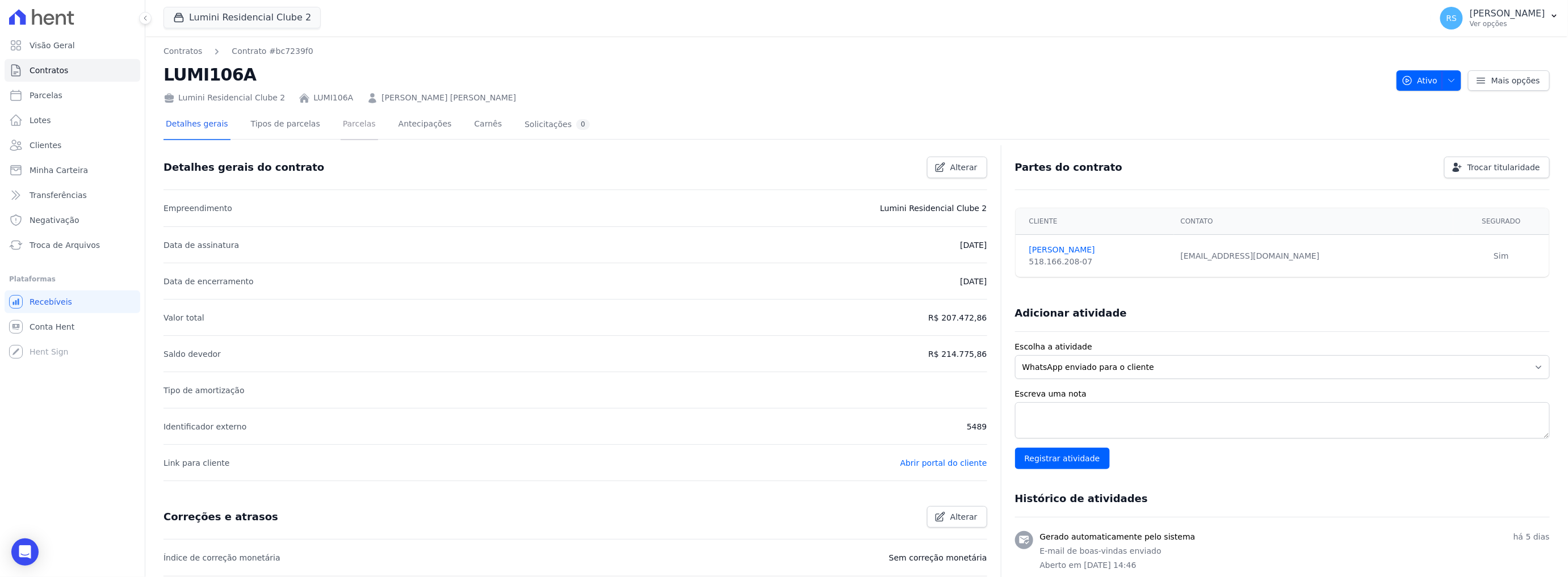
click at [341, 122] on link "Parcelas" at bounding box center [360, 125] width 37 height 30
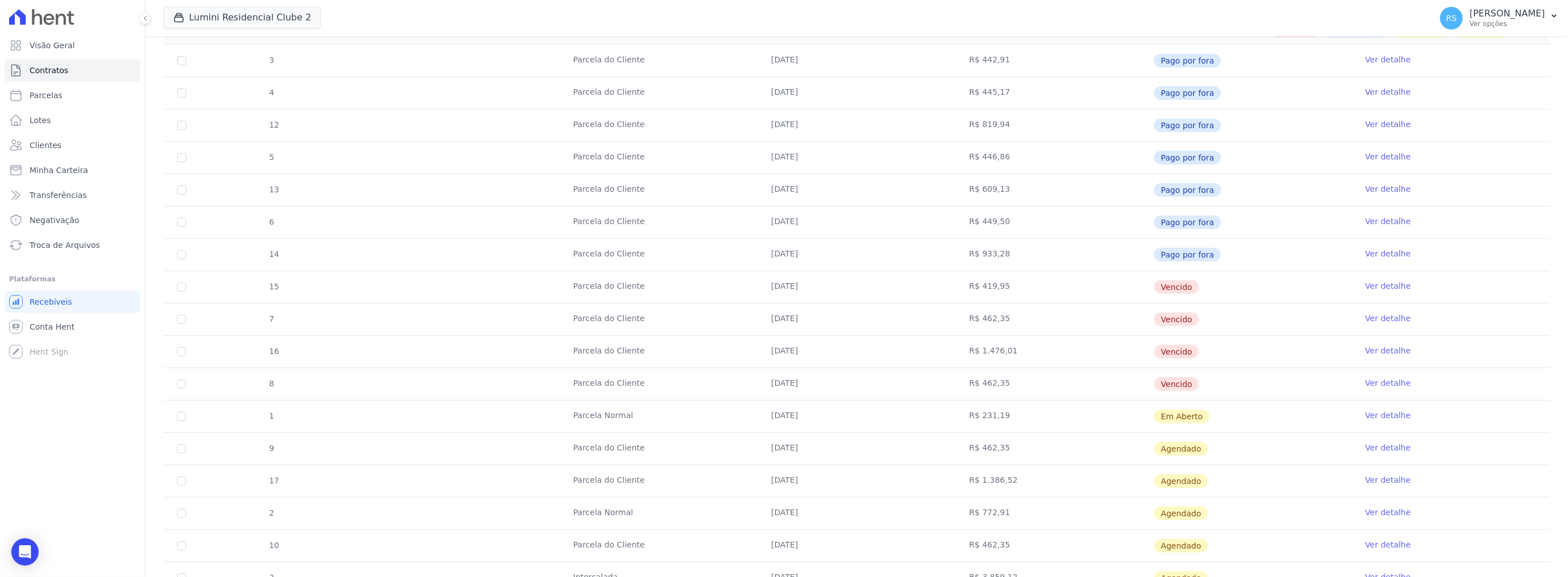
scroll to position [252, 0]
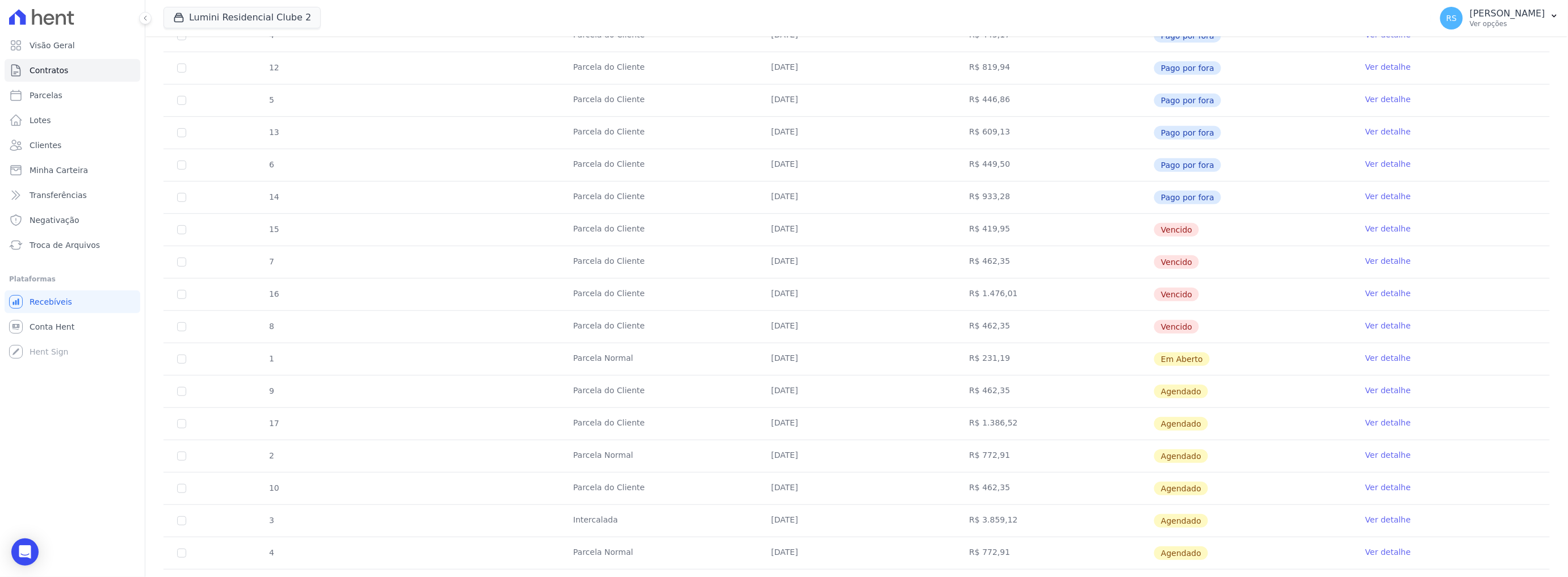
click at [798, 264] on td "30/08/2025" at bounding box center [857, 262] width 198 height 31
click at [1154, 224] on span "Vencido" at bounding box center [1176, 230] width 45 height 13
click at [995, 260] on td "R$ 462,35" at bounding box center [1054, 262] width 198 height 31
click at [992, 290] on td "R$ 1.476,01" at bounding box center [1054, 294] width 198 height 31
click at [1374, 288] on link "Ver detalhe" at bounding box center [1389, 293] width 46 height 11
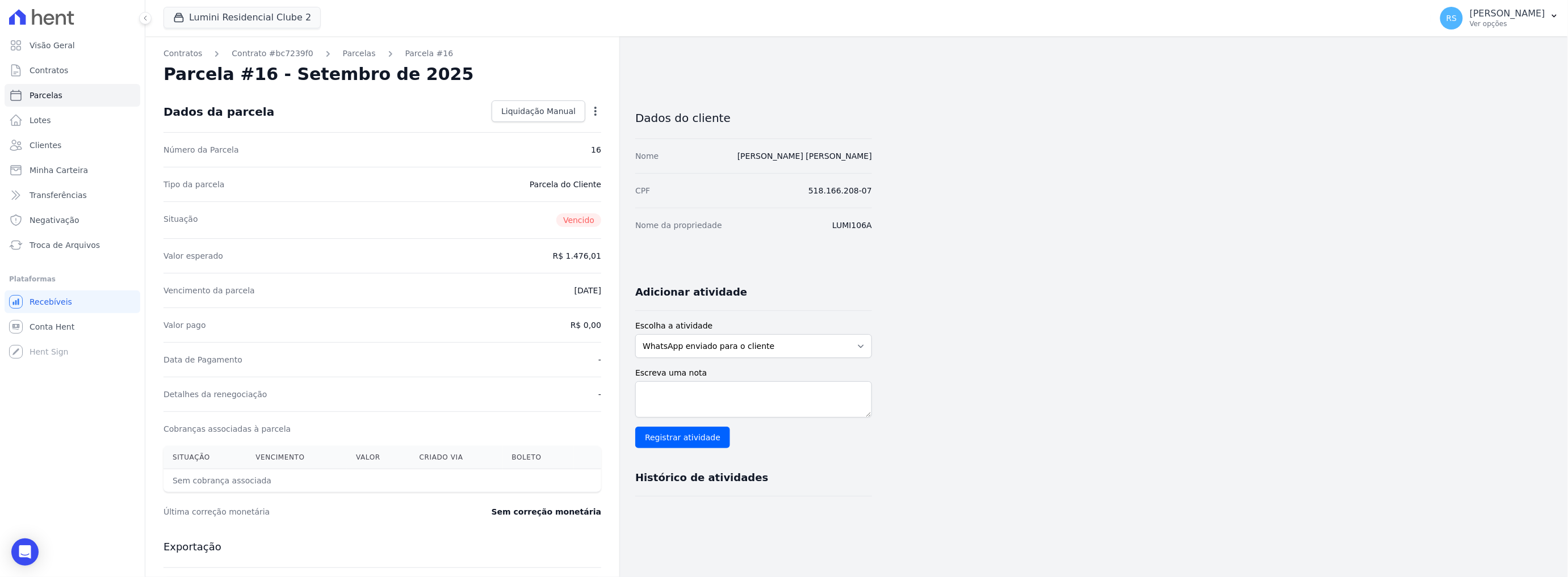
click at [597, 115] on icon "button" at bounding box center [595, 111] width 11 height 11
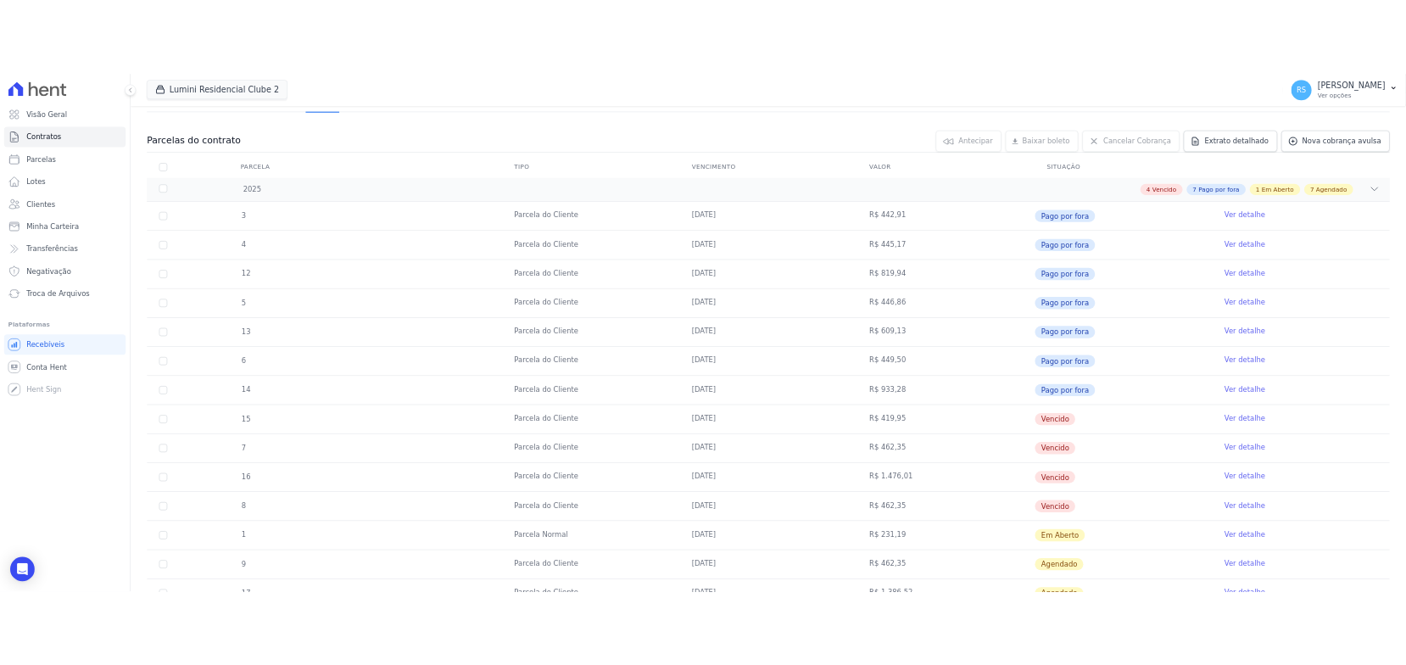
scroll to position [188, 0]
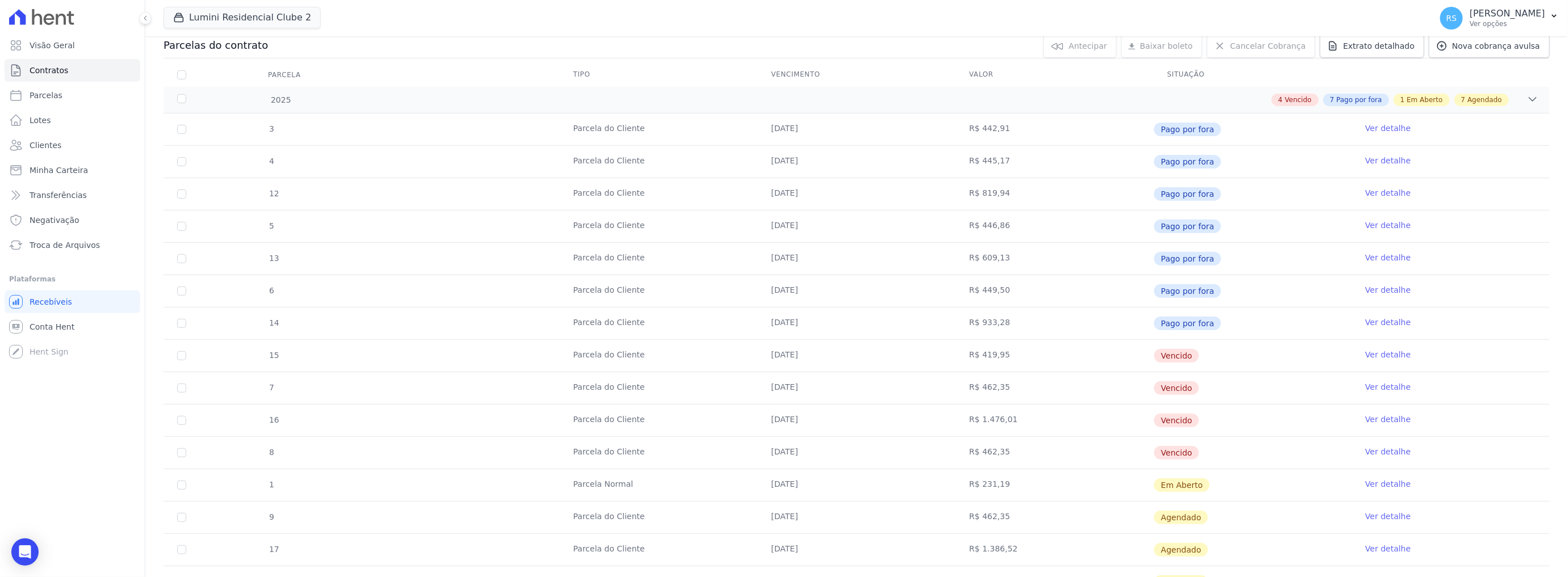
click at [1391, 446] on link "Ver detalhe" at bounding box center [1389, 452] width 46 height 11
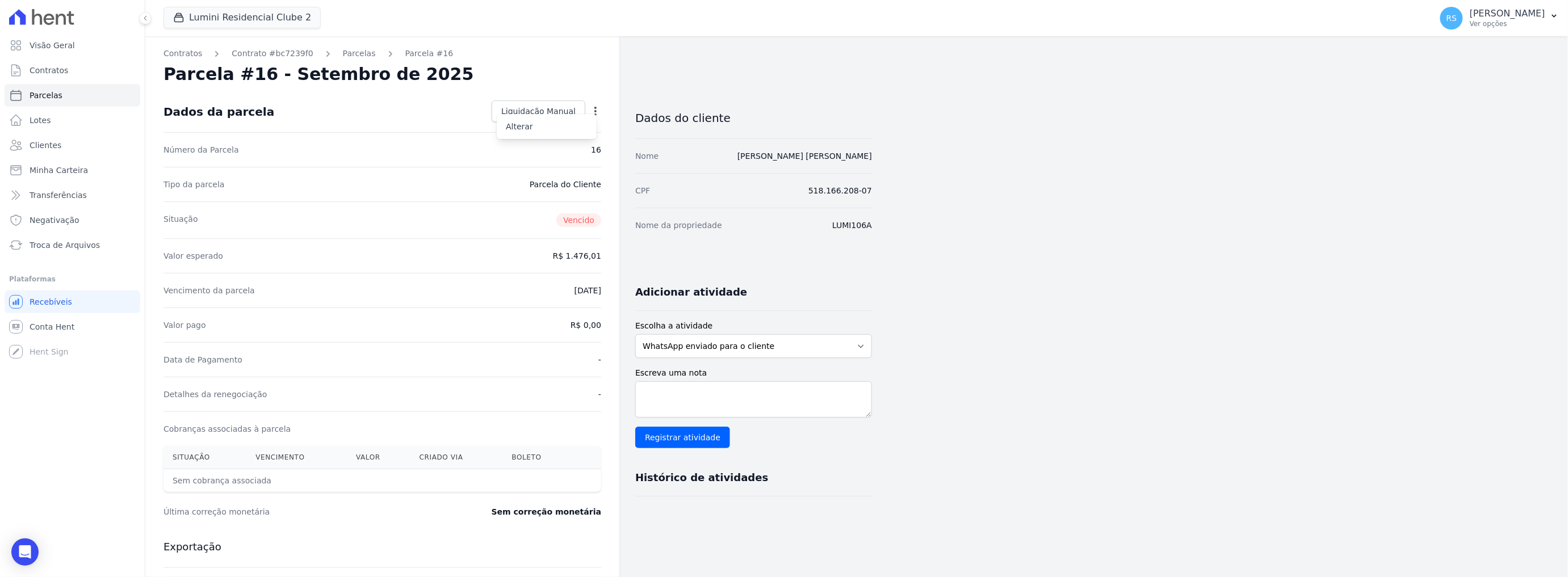
select select
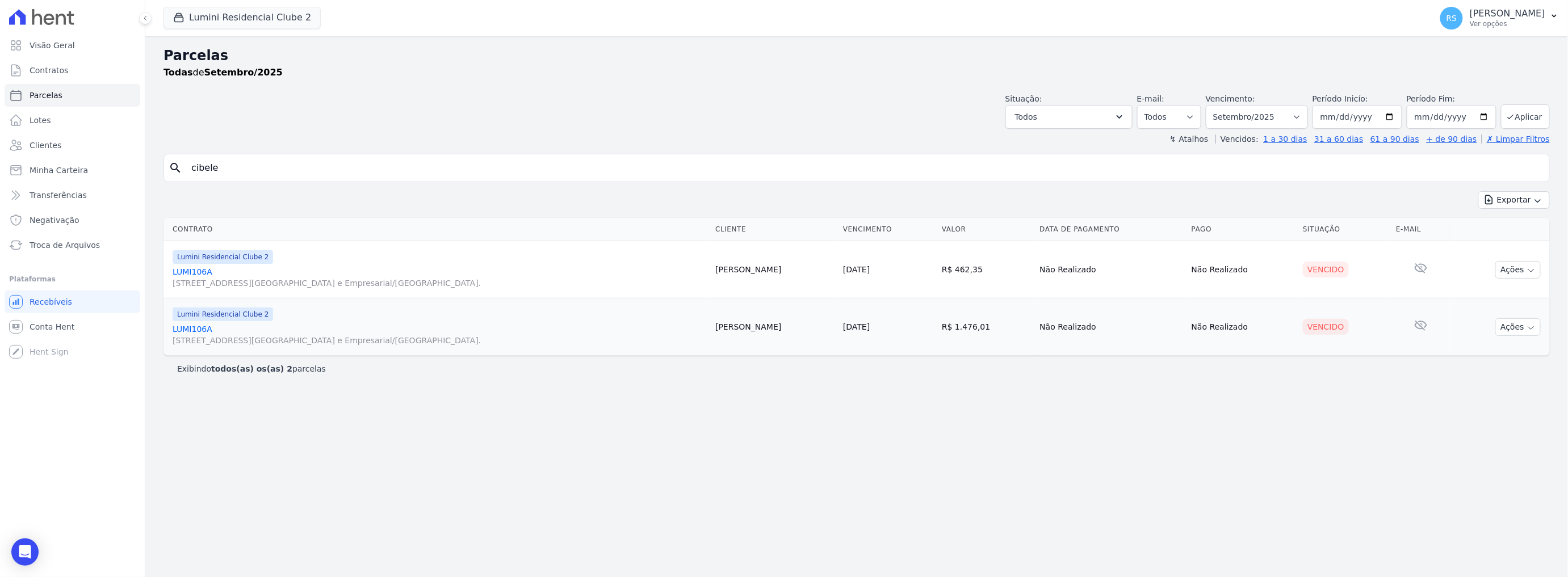
click at [357, 165] on input "cibele" at bounding box center [865, 168] width 1360 height 23
type input "cibele karina"
select select
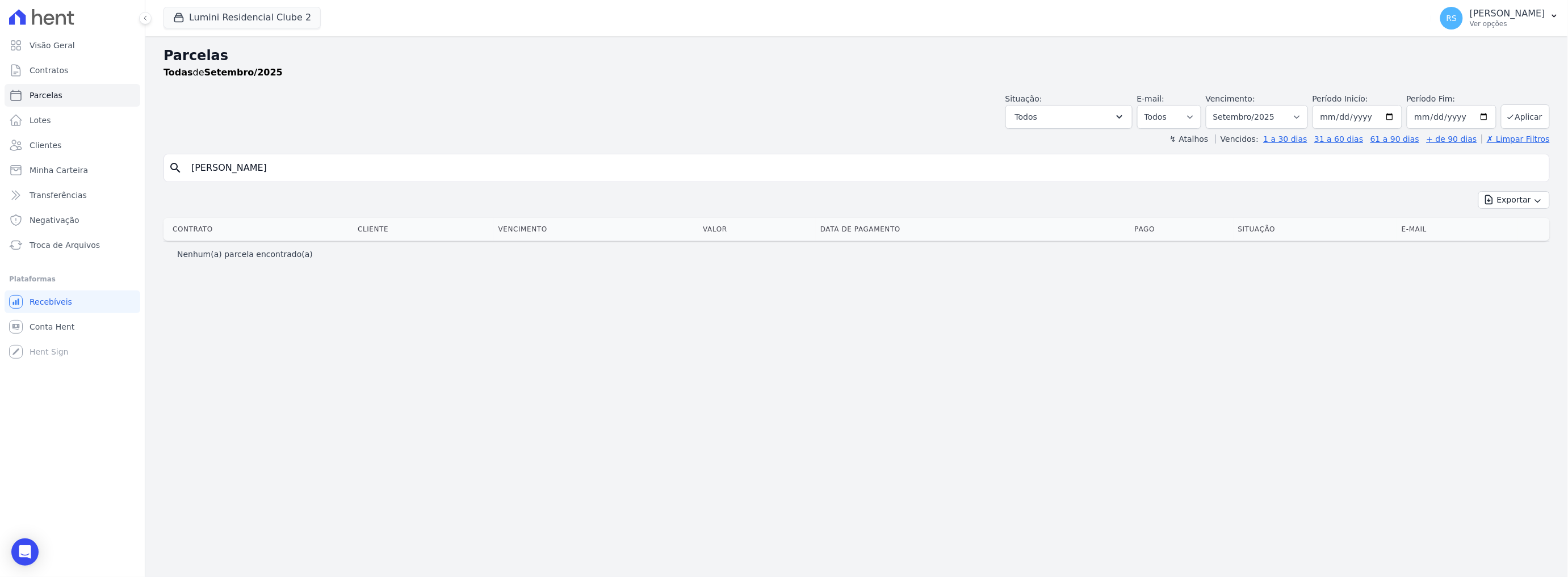
click at [325, 170] on input "cibele karina" at bounding box center [865, 168] width 1360 height 23
type input "cibele karine"
select select
click at [275, 174] on input "cibele karine" at bounding box center [865, 168] width 1360 height 23
click at [275, 173] on input "cibele karine" at bounding box center [865, 168] width 1360 height 23
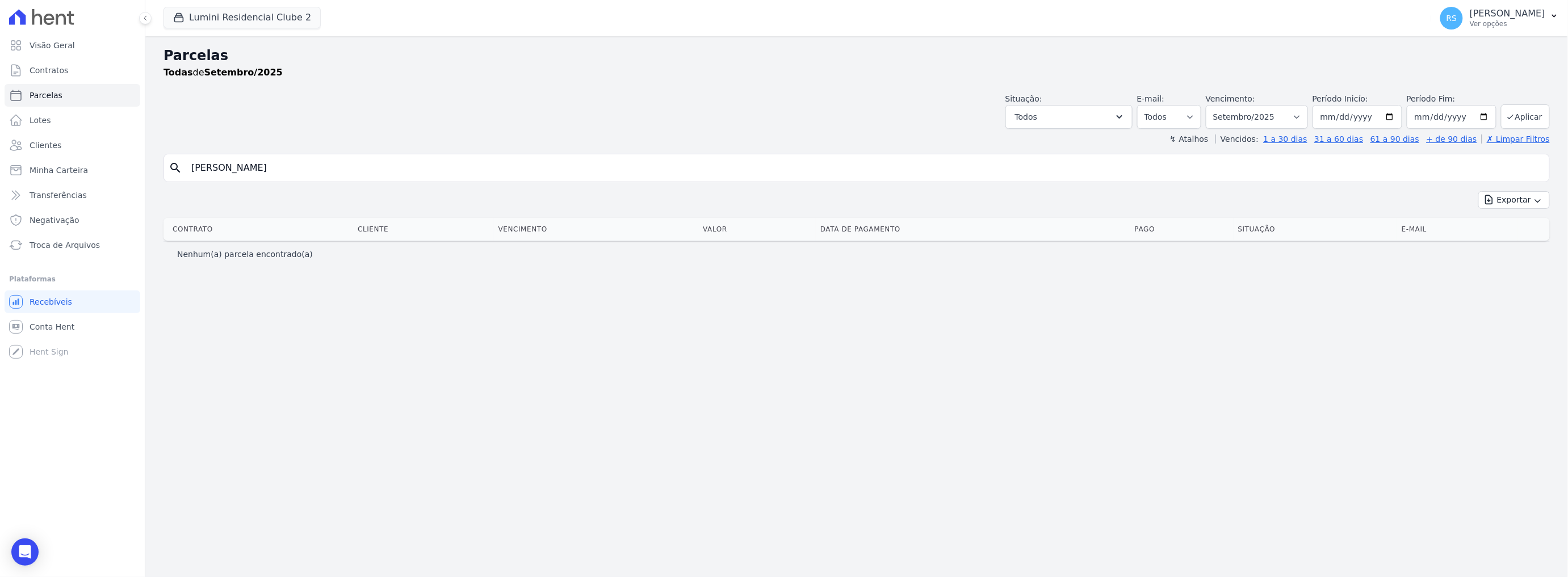
click at [275, 173] on input "cibele karine" at bounding box center [865, 168] width 1360 height 23
type input "1211a"
select select
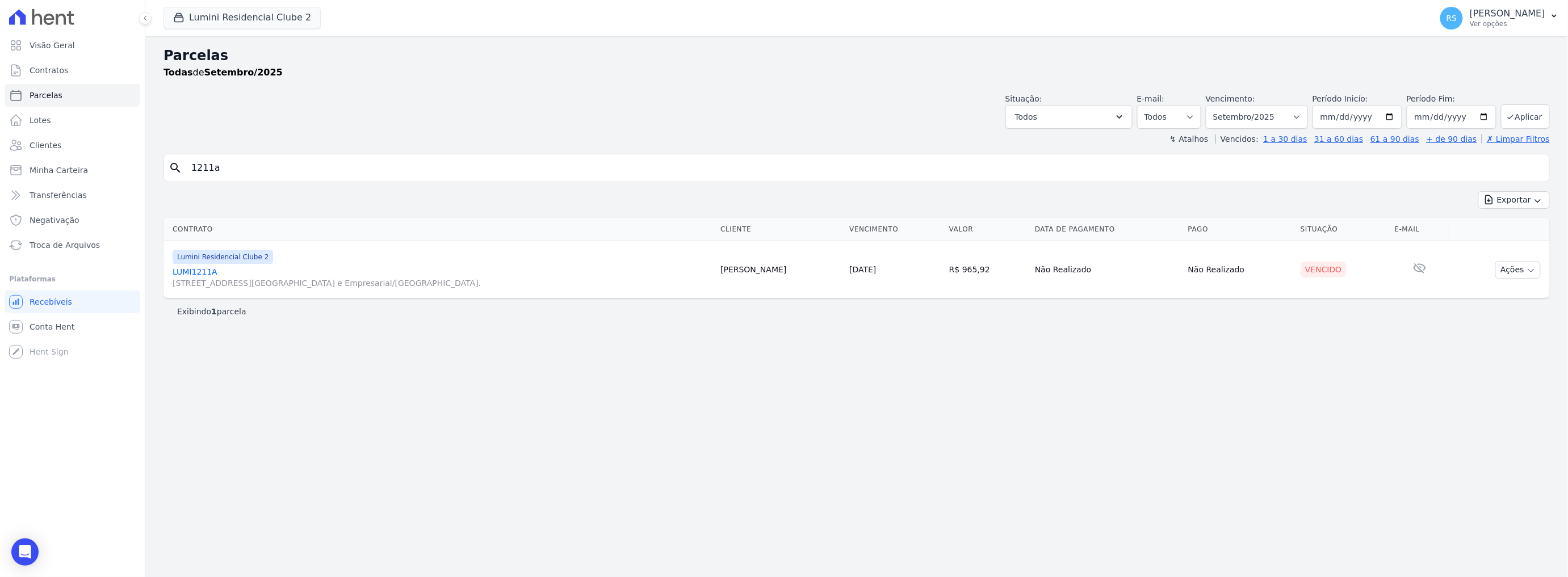
click at [299, 165] on input "1211a" at bounding box center [865, 168] width 1360 height 23
click at [204, 272] on link "LUMI1211A Alameda Rio Negro, 503, Sala 207, Alphaville Centro Industrial e Empr…" at bounding box center [442, 278] width 539 height 23
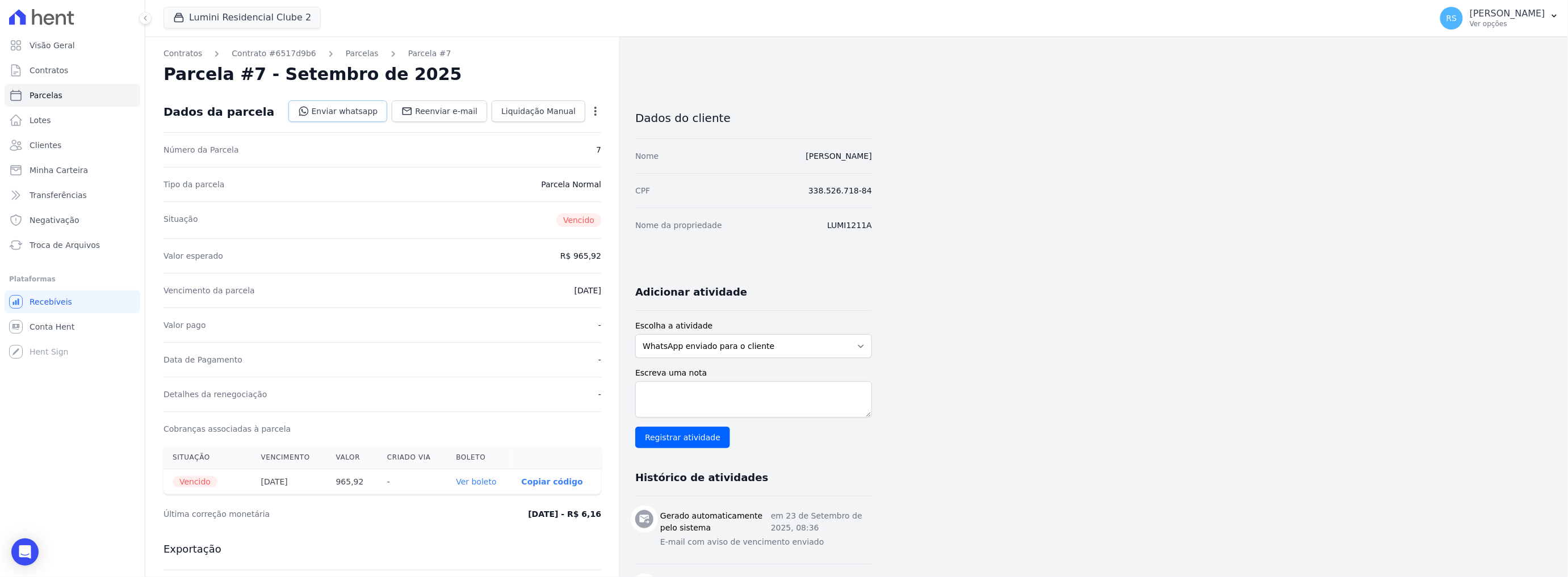
click at [379, 113] on link "Enviar whatsapp" at bounding box center [338, 111] width 99 height 21
